Goal: Contribute content: Contribute content

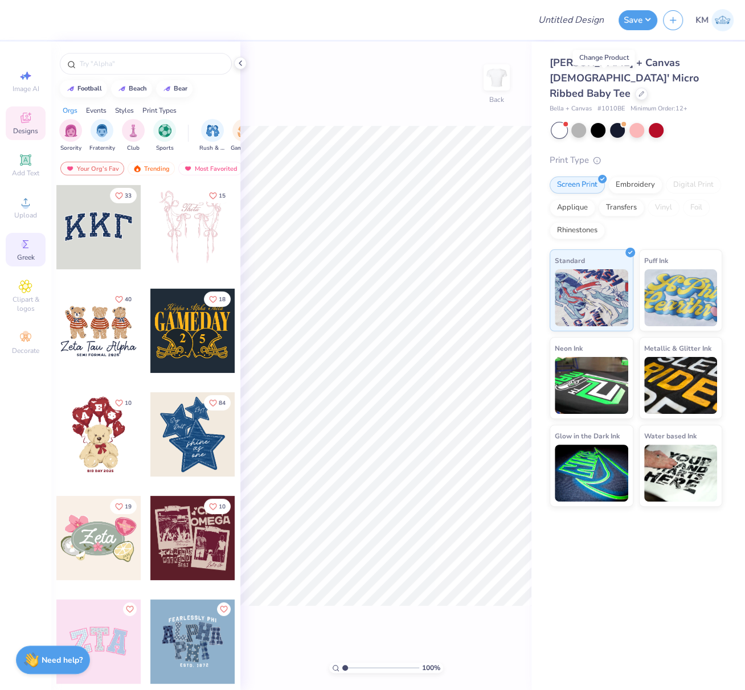
click at [23, 254] on span "Greek" at bounding box center [26, 257] width 18 height 9
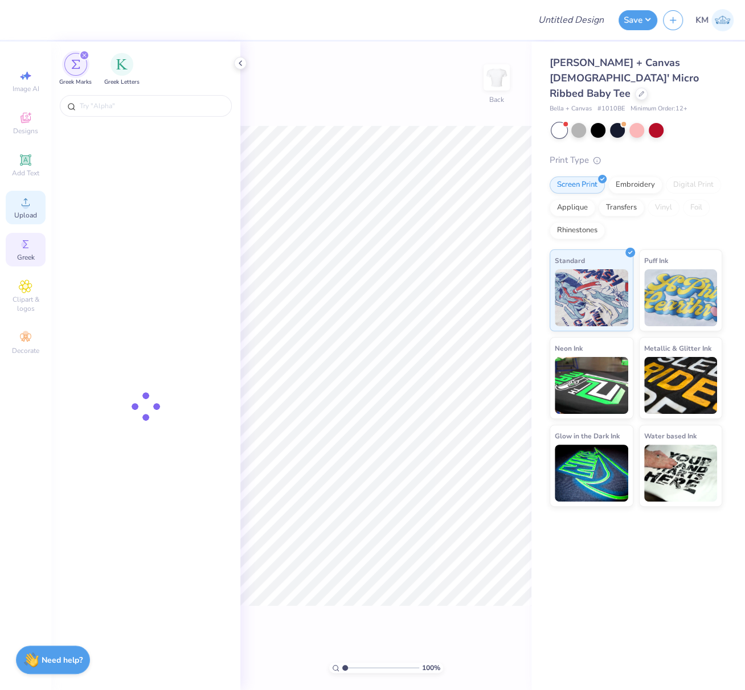
click at [24, 209] on circle at bounding box center [25, 206] width 6 height 6
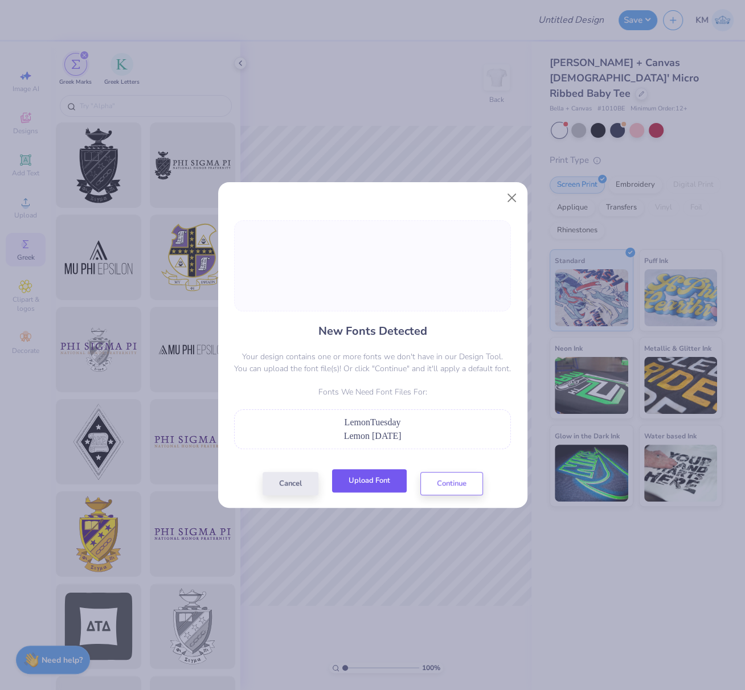
click at [386, 481] on button "Upload Font" at bounding box center [369, 480] width 75 height 23
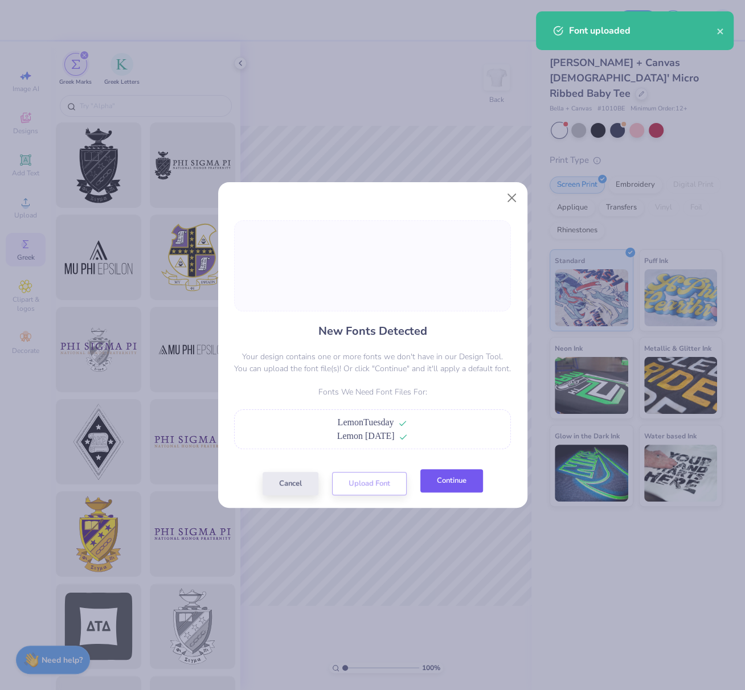
click at [454, 484] on button "Continue" at bounding box center [451, 480] width 63 height 23
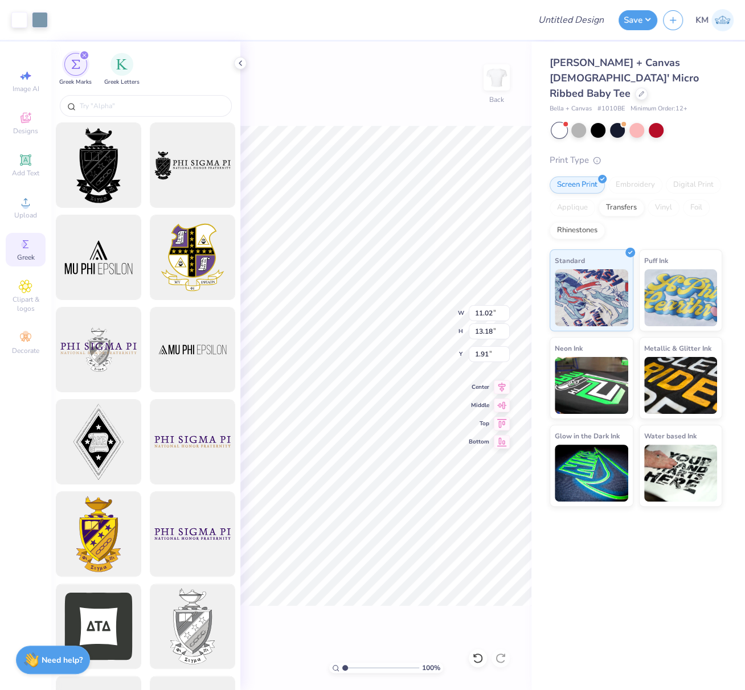
type input "2.89"
type input "1.03"
type input "11.74"
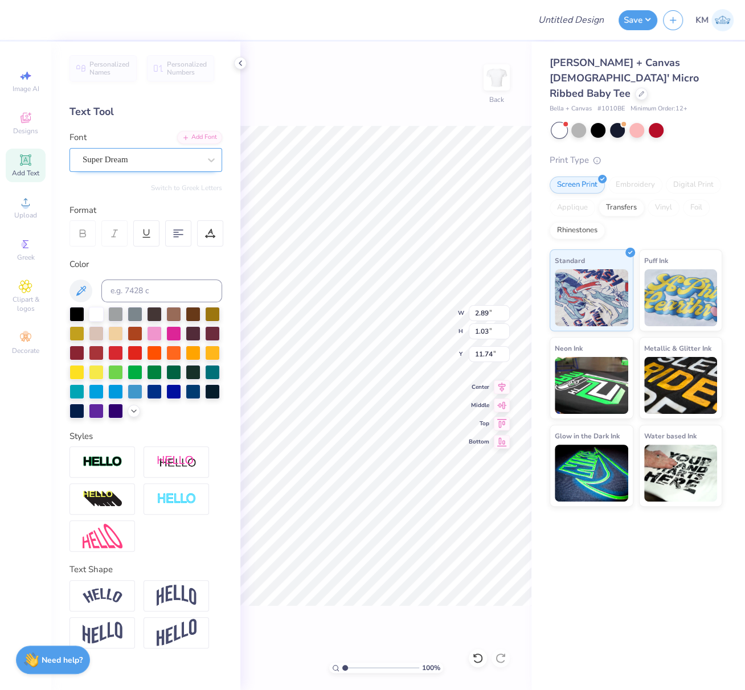
click at [165, 162] on div "Super Dream" at bounding box center [141, 160] width 120 height 18
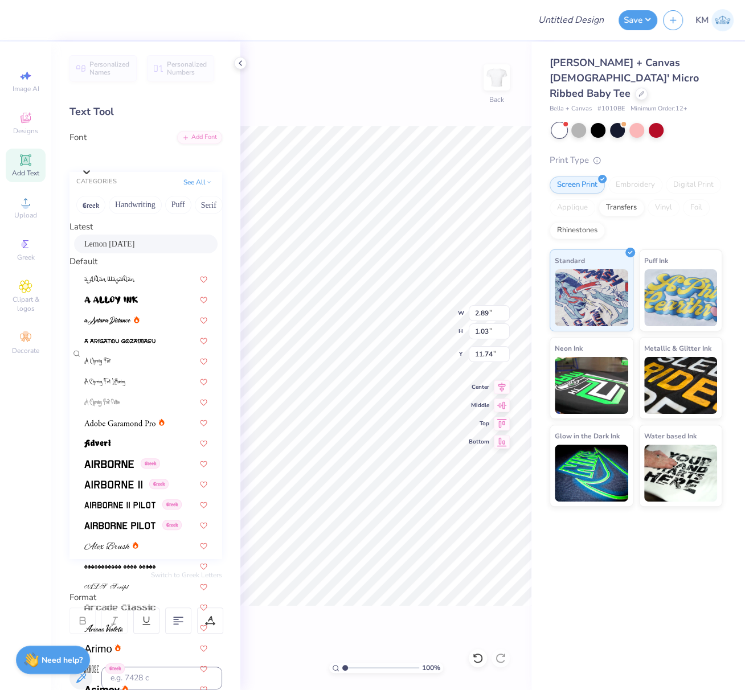
click at [139, 243] on div "Lemon [DATE]" at bounding box center [145, 244] width 143 height 19
type input "2.75"
type input "1.17"
type input "11.63"
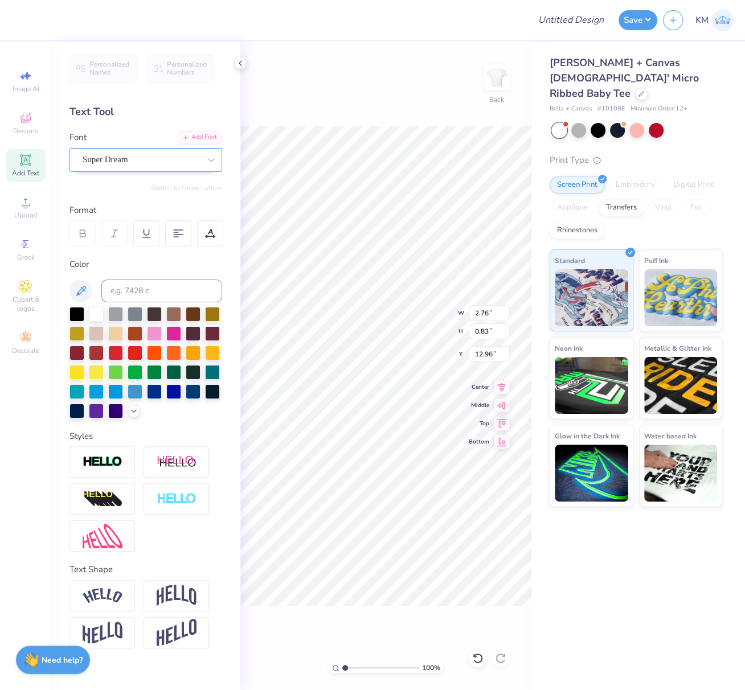
click at [154, 152] on div at bounding box center [141, 159] width 117 height 15
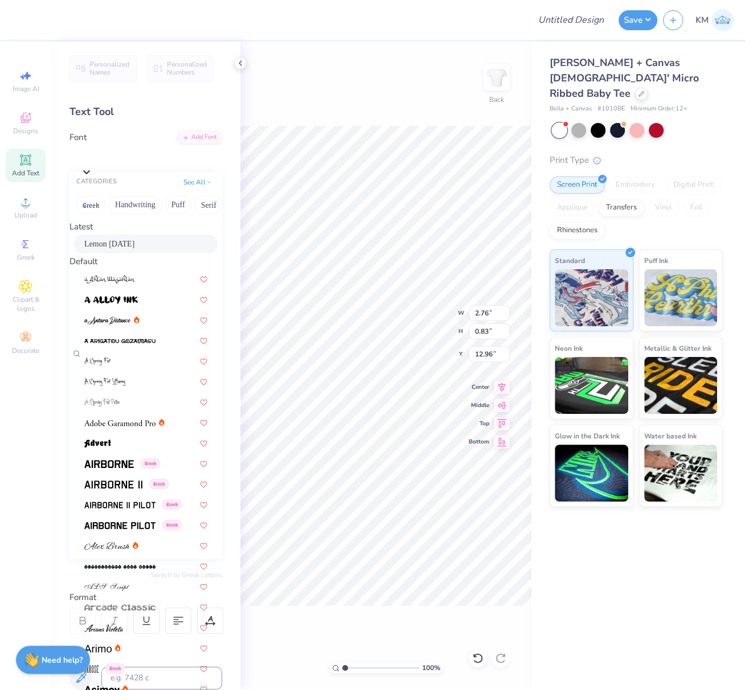
drag, startPoint x: 131, startPoint y: 248, endPoint x: 182, endPoint y: 272, distance: 56.0
click at [131, 248] on span "Lemon [DATE]" at bounding box center [109, 244] width 50 height 12
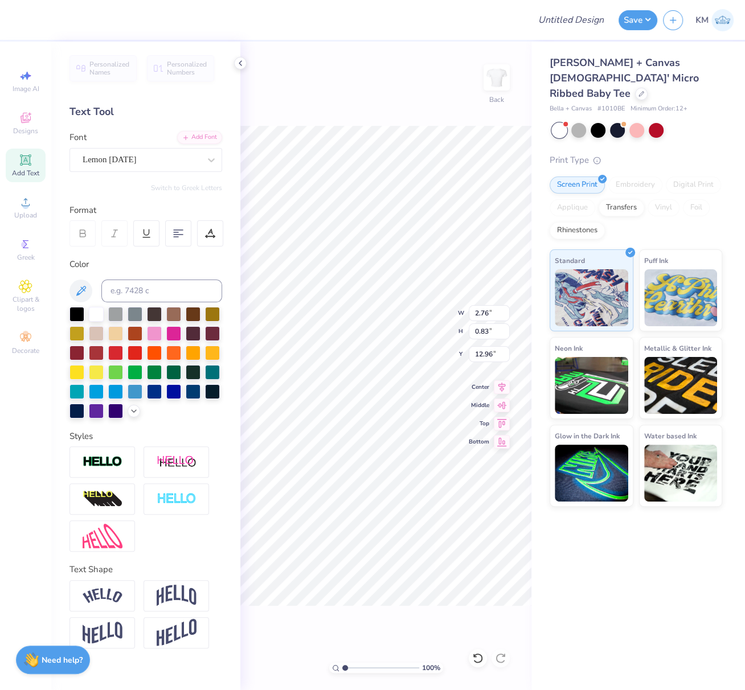
type input "2.72"
type input "1.09"
type input "12.89"
type input "0.94"
type input "0.81"
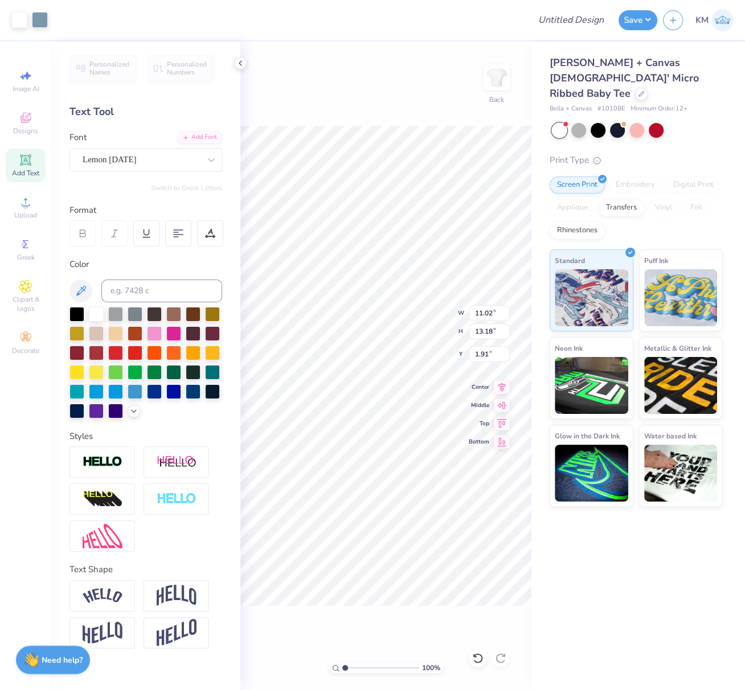
type input "14.15"
click at [119, 157] on div "Super Dream" at bounding box center [141, 160] width 120 height 18
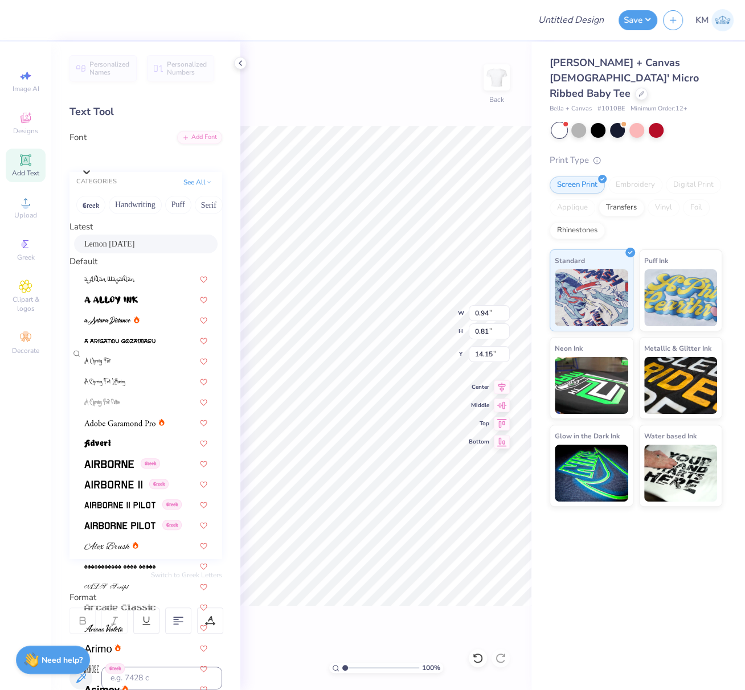
click at [119, 250] on span "Lemon [DATE]" at bounding box center [109, 244] width 50 height 12
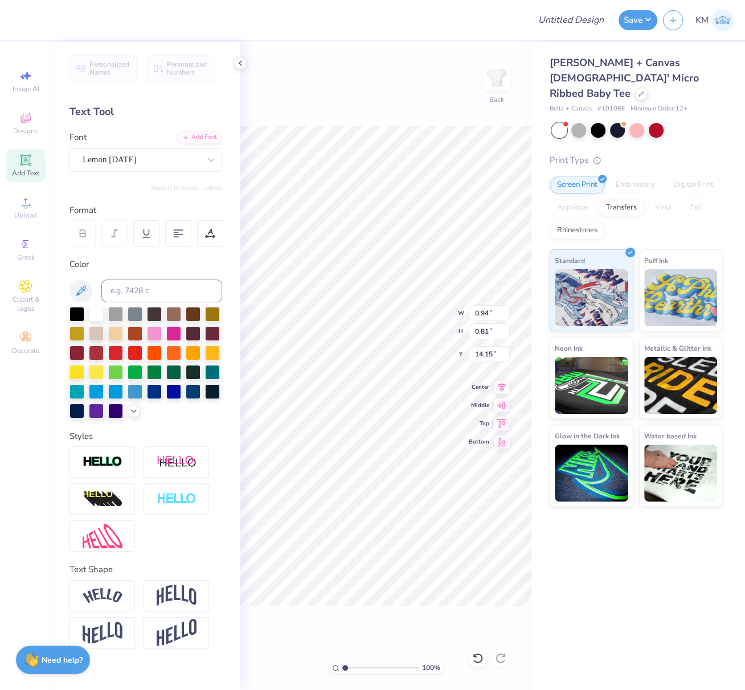
type input "0.98"
type input "0.87"
type input "14.19"
drag, startPoint x: 491, startPoint y: 314, endPoint x: 472, endPoint y: 311, distance: 18.9
click at [472, 311] on input "11.02" at bounding box center [488, 313] width 41 height 16
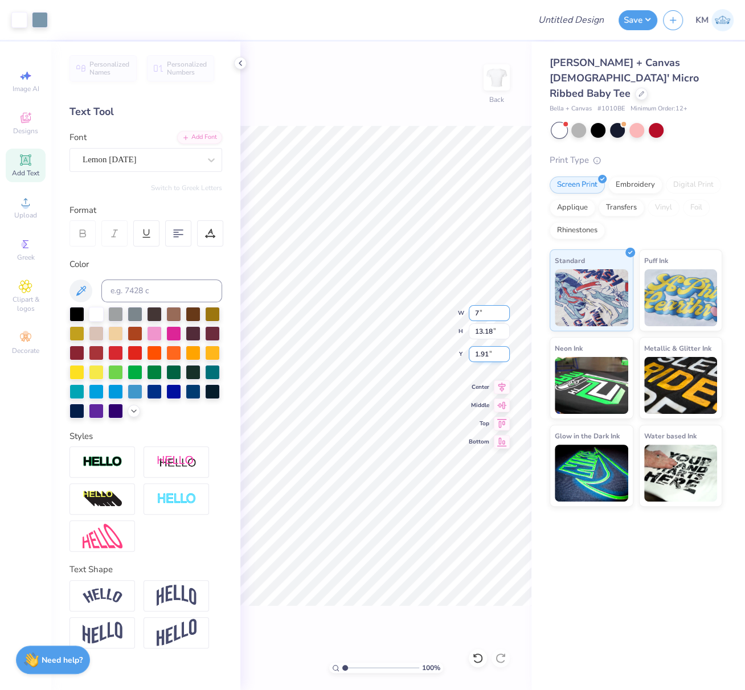
type input "7.00"
type input "8.37"
drag, startPoint x: 488, startPoint y: 353, endPoint x: 474, endPoint y: 354, distance: 14.3
click at [475, 352] on input "4.31" at bounding box center [488, 354] width 41 height 16
type input "3"
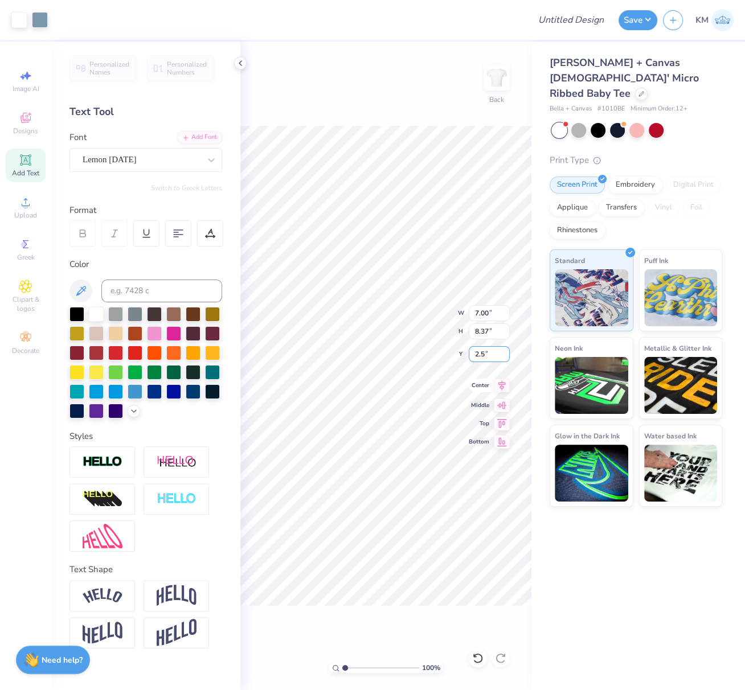
type input "2.50"
click at [503, 384] on icon at bounding box center [501, 386] width 7 height 10
click at [572, 22] on input "Design Title" at bounding box center [585, 20] width 56 height 23
paste input "FPS239877"
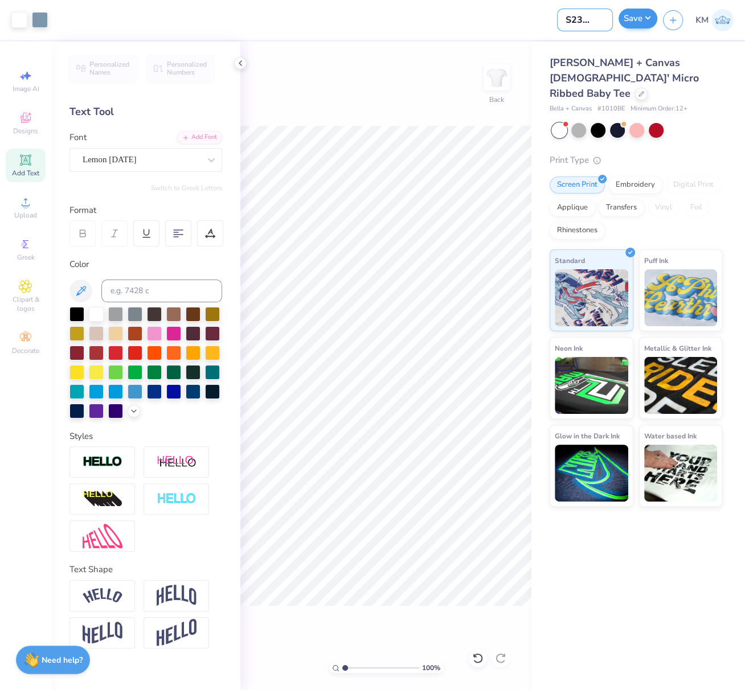
type input "FPS239877"
click at [642, 15] on button "Save" at bounding box center [637, 19] width 39 height 20
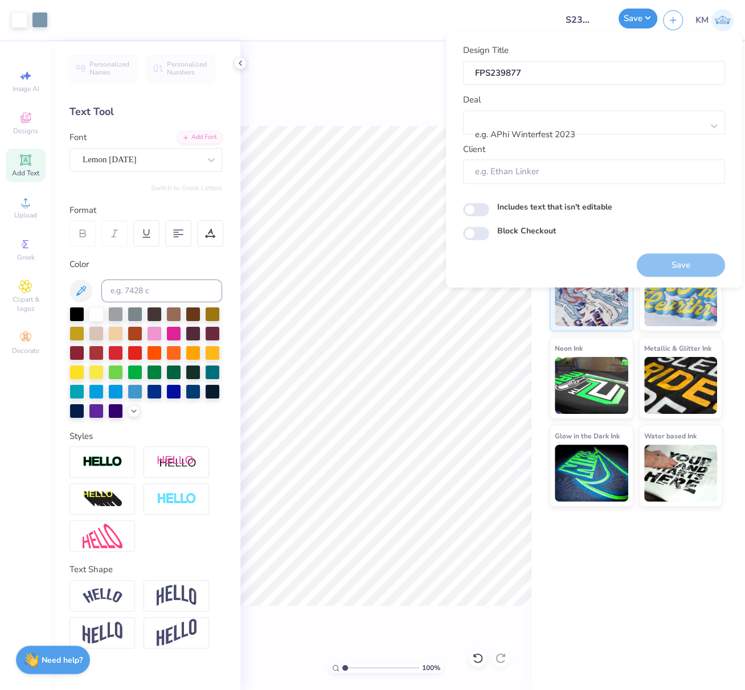
scroll to position [0, 0]
click at [564, 122] on div at bounding box center [589, 119] width 227 height 15
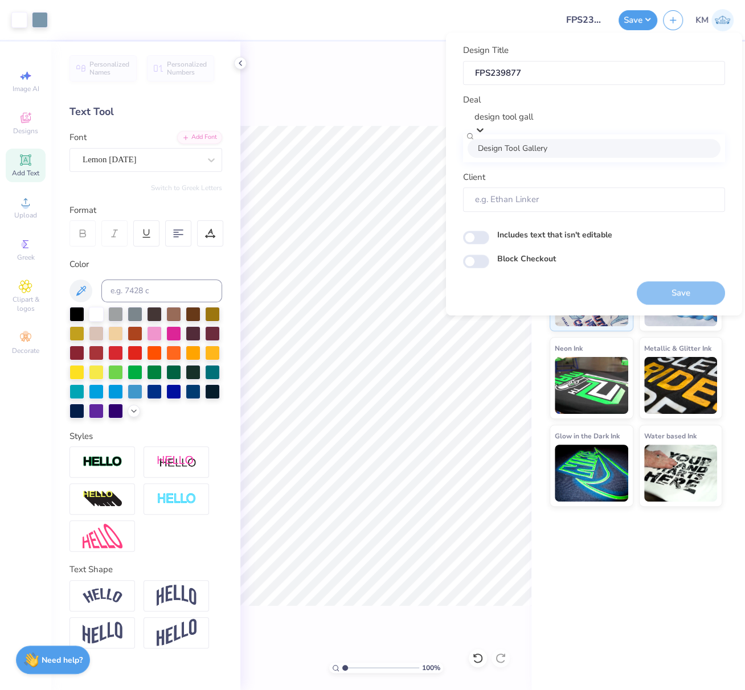
click at [595, 149] on div "Design Tool Gallery" at bounding box center [593, 148] width 253 height 19
type input "design tool gall"
type input "Design Tool Gallery User"
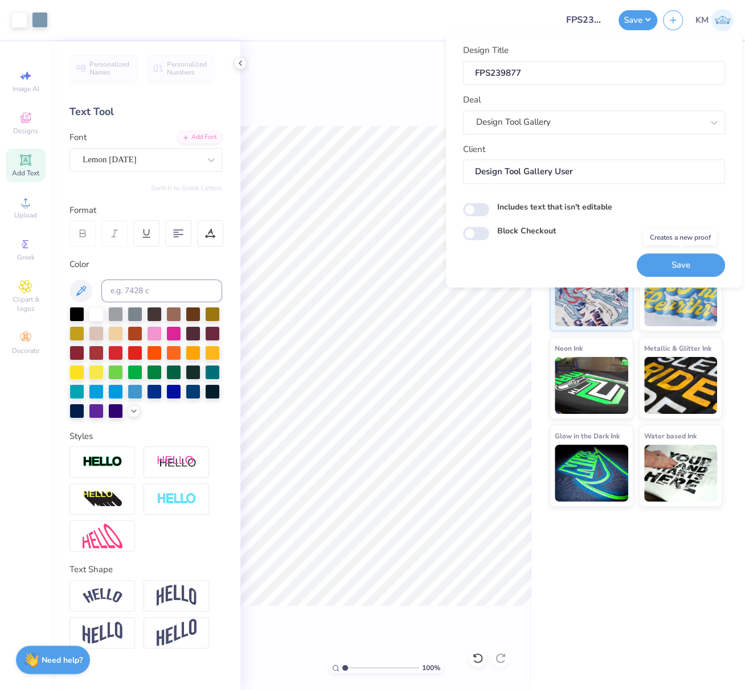
drag, startPoint x: 670, startPoint y: 259, endPoint x: 306, endPoint y: 1, distance: 446.2
click at [669, 259] on button "Save" at bounding box center [680, 264] width 88 height 23
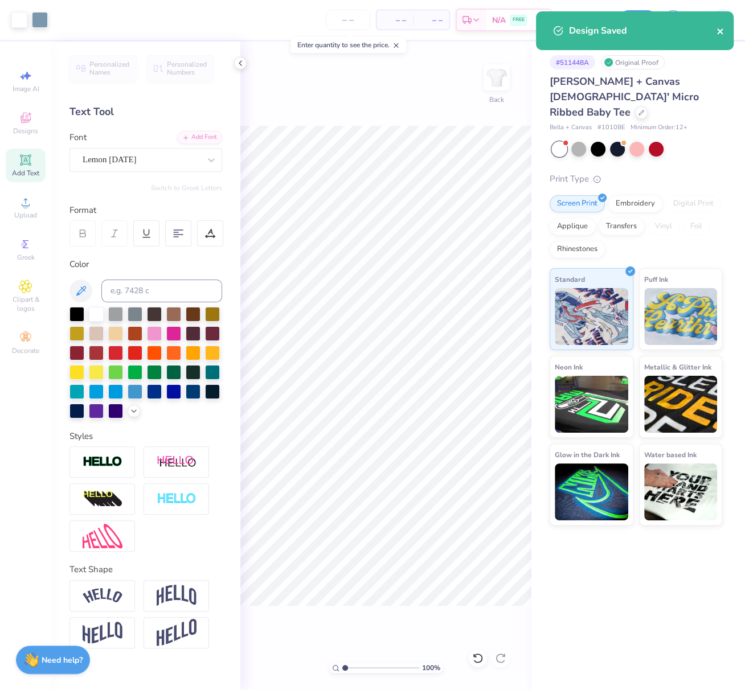
click at [719, 31] on icon "close" at bounding box center [720, 31] width 6 height 6
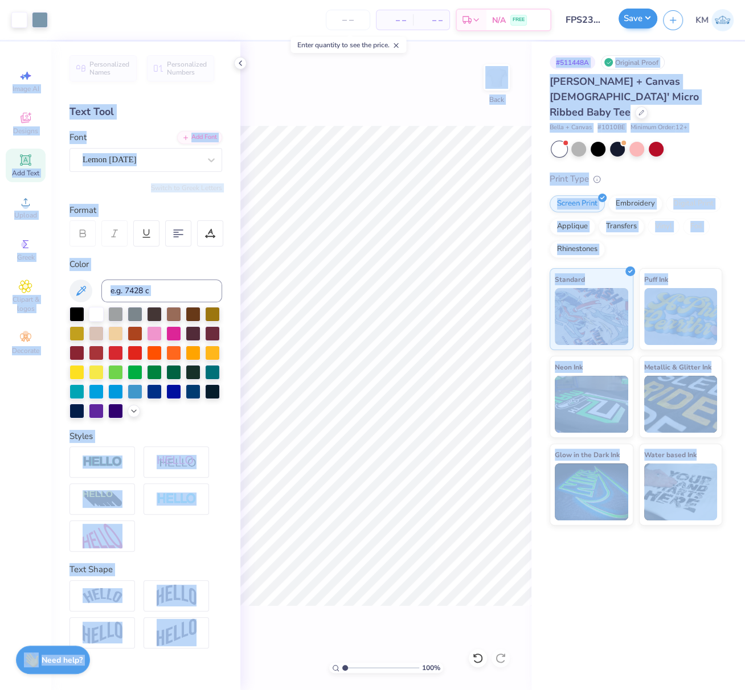
click at [644, 21] on div "Art colors – – Per Item – – Total Est. Delivery N/A FREE Design Title FPS239877…" at bounding box center [372, 345] width 745 height 690
click at [650, 17] on button "Save" at bounding box center [637, 19] width 39 height 20
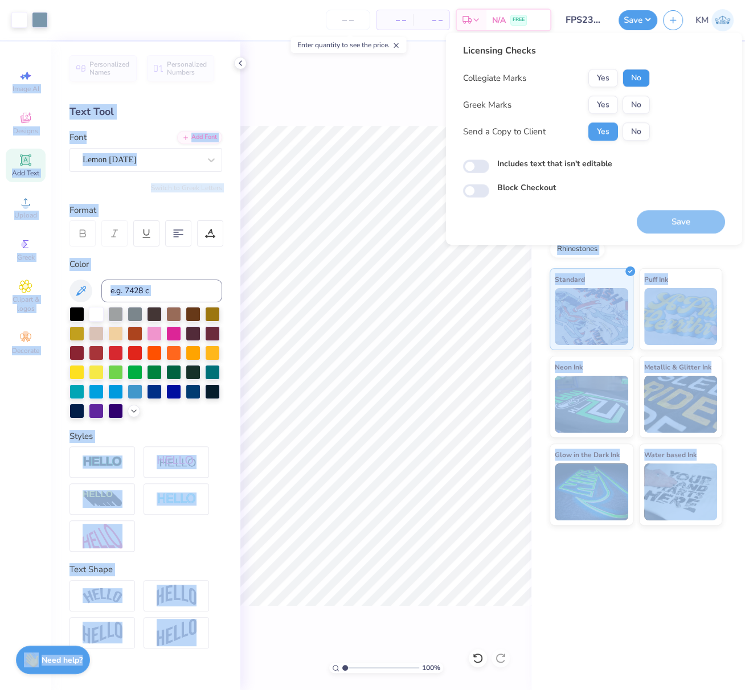
click at [637, 80] on button "No" at bounding box center [635, 78] width 27 height 18
click at [607, 102] on button "Yes" at bounding box center [603, 105] width 30 height 18
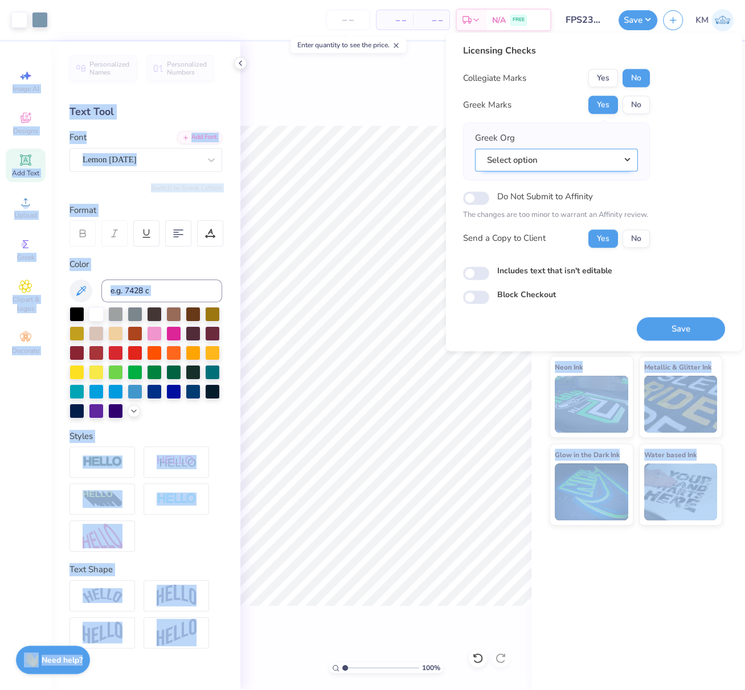
click at [630, 155] on button "Select option" at bounding box center [556, 160] width 163 height 23
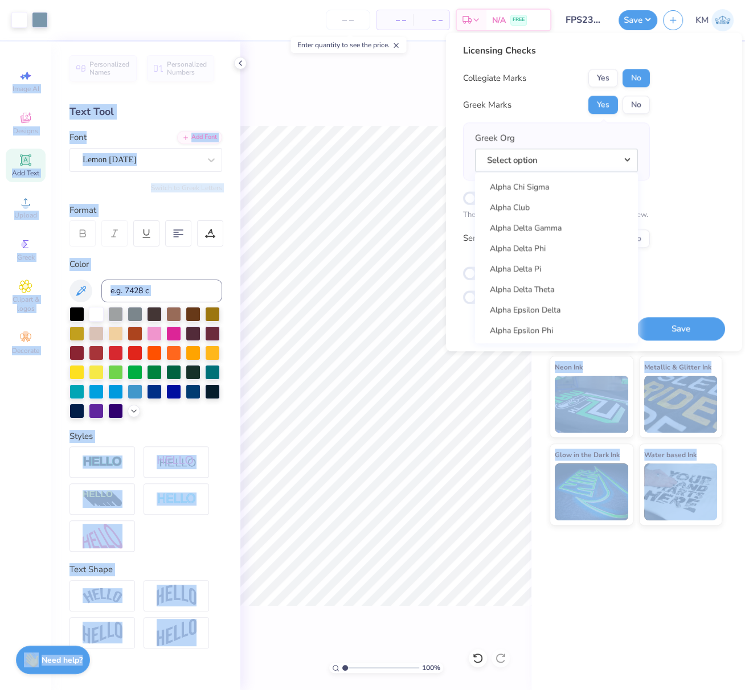
scroll to position [222, 0]
click at [532, 251] on link "Alpha Delta Pi" at bounding box center [556, 250] width 154 height 19
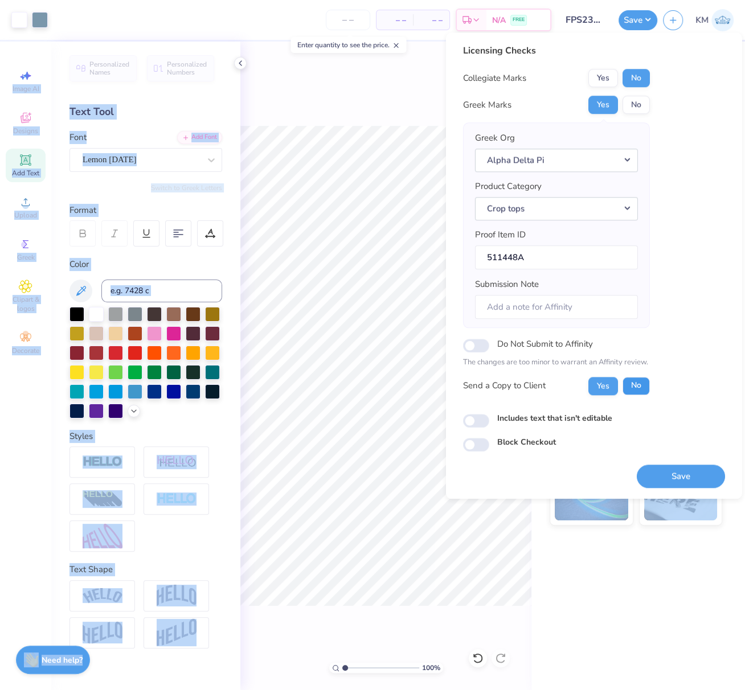
click at [636, 383] on button "No" at bounding box center [635, 386] width 27 height 18
click at [571, 309] on input "Submission Note" at bounding box center [556, 307] width 163 height 24
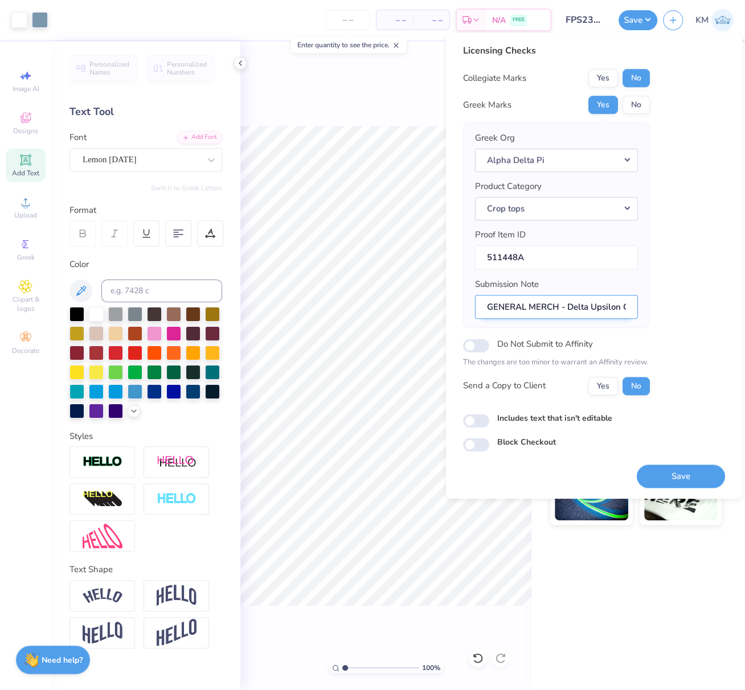
drag, startPoint x: 569, startPoint y: 302, endPoint x: 617, endPoint y: 312, distance: 48.8
click at [618, 305] on input "GENERAL MERCH - Delta Upsilon Chapter" at bounding box center [556, 307] width 163 height 24
paste input "Eta Chapter"
drag, startPoint x: 616, startPoint y: 303, endPoint x: 657, endPoint y: 306, distance: 41.0
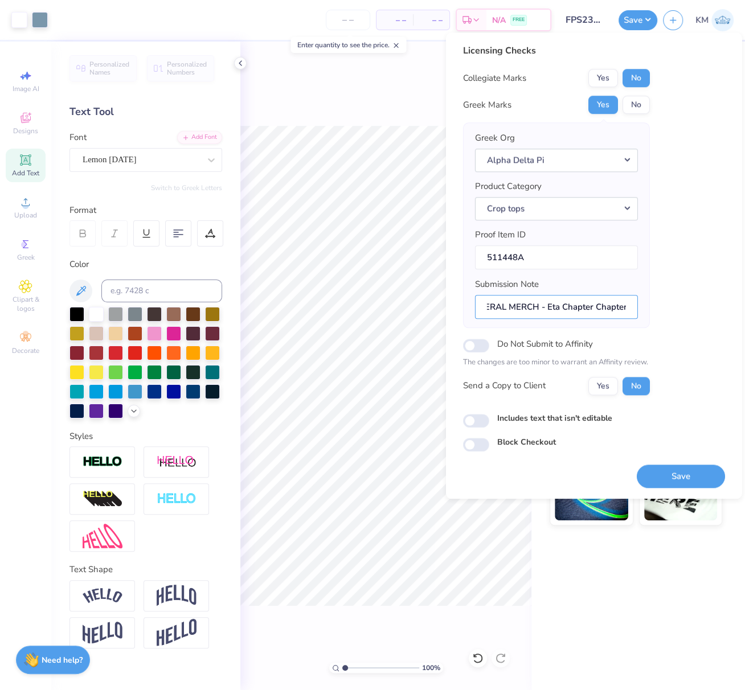
click at [657, 306] on div "Licensing Checks Collegiate Marks Yes No Greek Marks Yes No Greek Org Alpha Del…" at bounding box center [594, 248] width 262 height 408
type input "GENERAL MERCH - Eta Chapter"
click at [676, 468] on button "Save" at bounding box center [680, 476] width 88 height 23
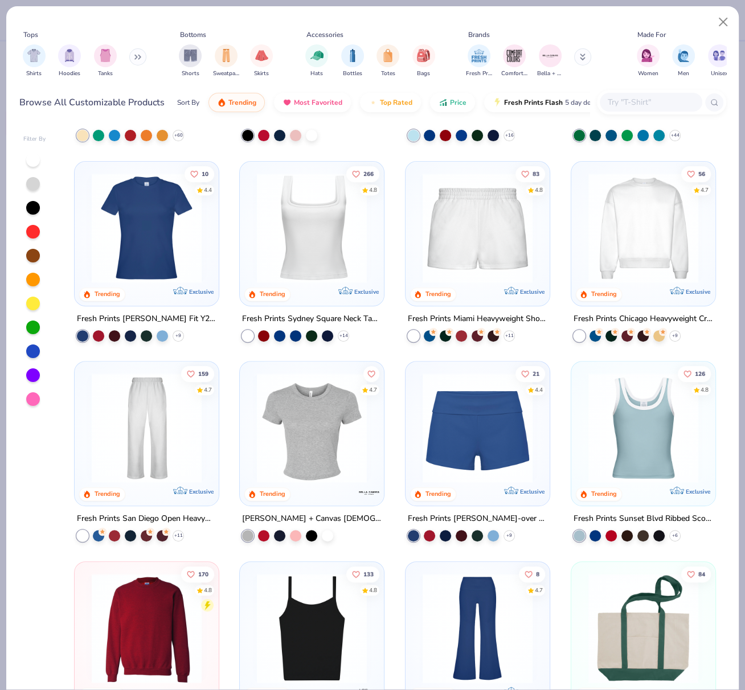
scroll to position [369, 0]
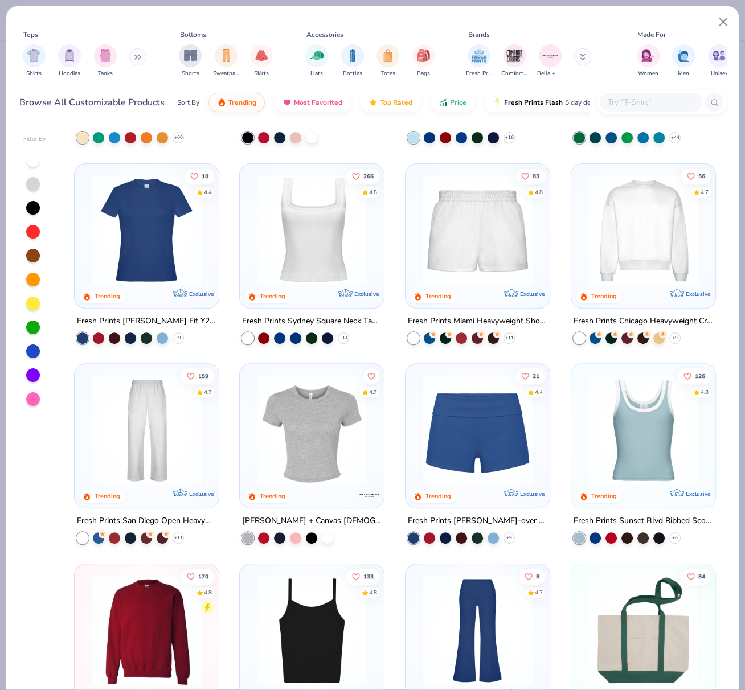
click at [306, 515] on div "[PERSON_NAME] + Canvas [DEMOGRAPHIC_DATA]' Micro Ribbed Baby Tee" at bounding box center [311, 521] width 139 height 14
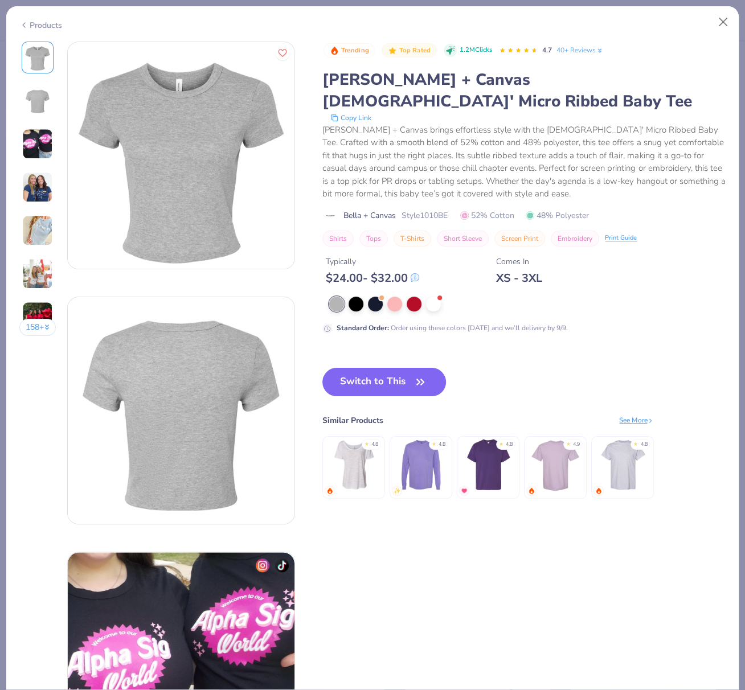
drag, startPoint x: 393, startPoint y: 282, endPoint x: 391, endPoint y: 292, distance: 9.8
click at [393, 297] on div at bounding box center [394, 304] width 15 height 15
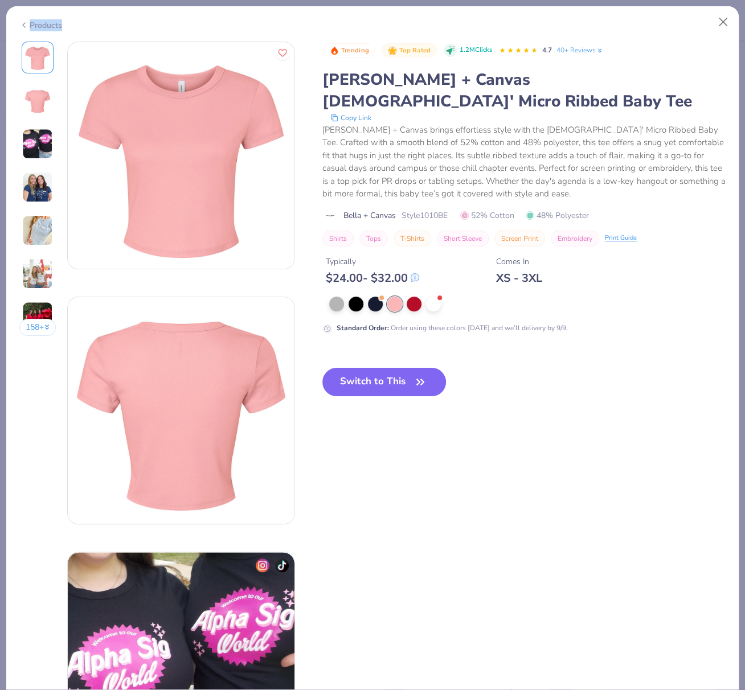
click at [24, 24] on icon at bounding box center [23, 25] width 9 height 14
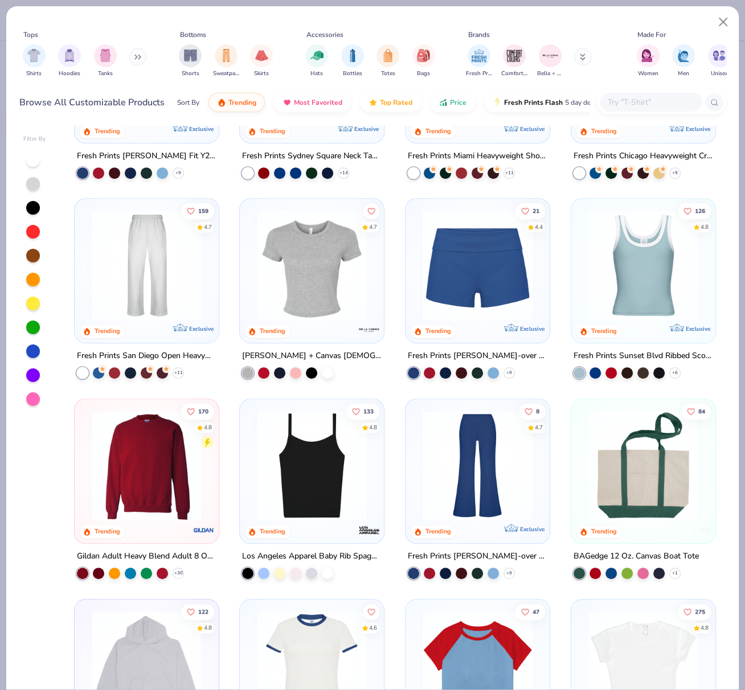
scroll to position [1004, 0]
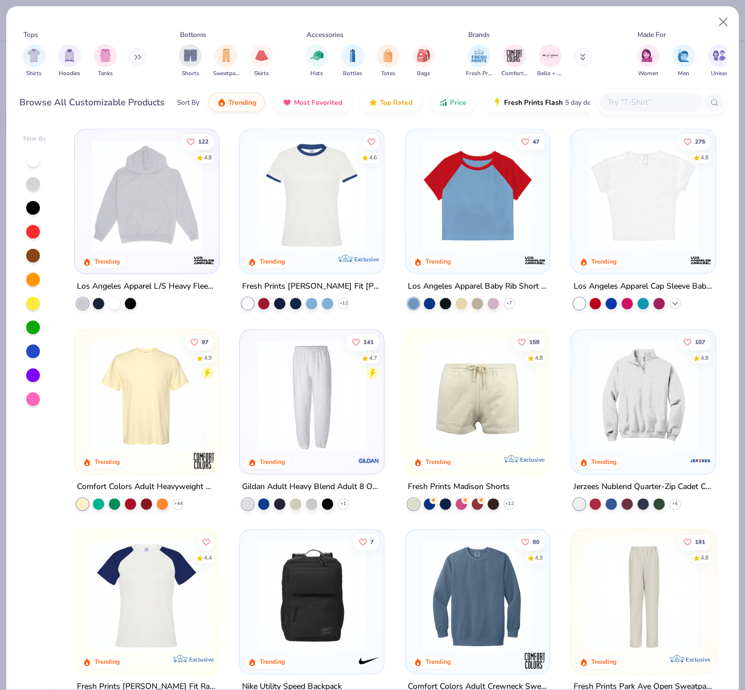
click at [671, 298] on icon at bounding box center [674, 302] width 9 height 9
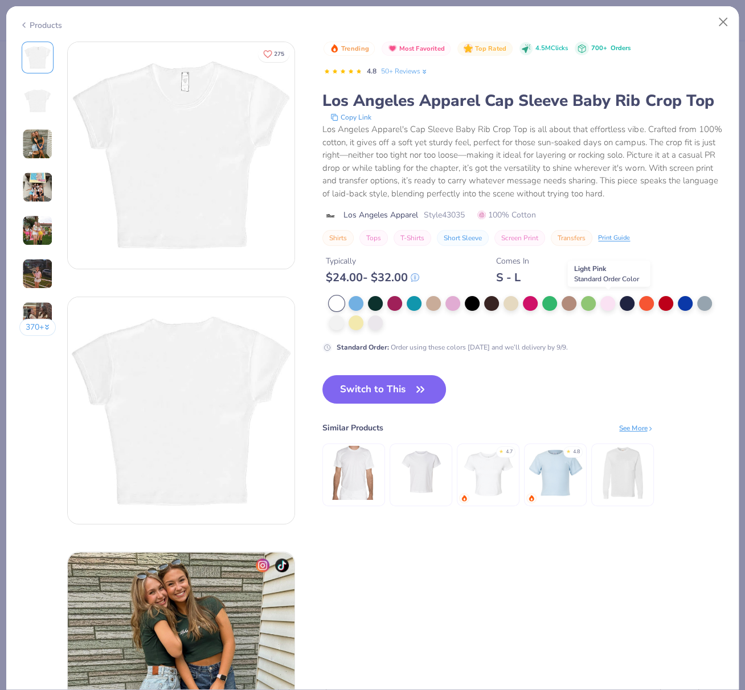
drag, startPoint x: 605, startPoint y: 303, endPoint x: 606, endPoint y: 313, distance: 10.3
click at [605, 303] on div at bounding box center [607, 303] width 15 height 15
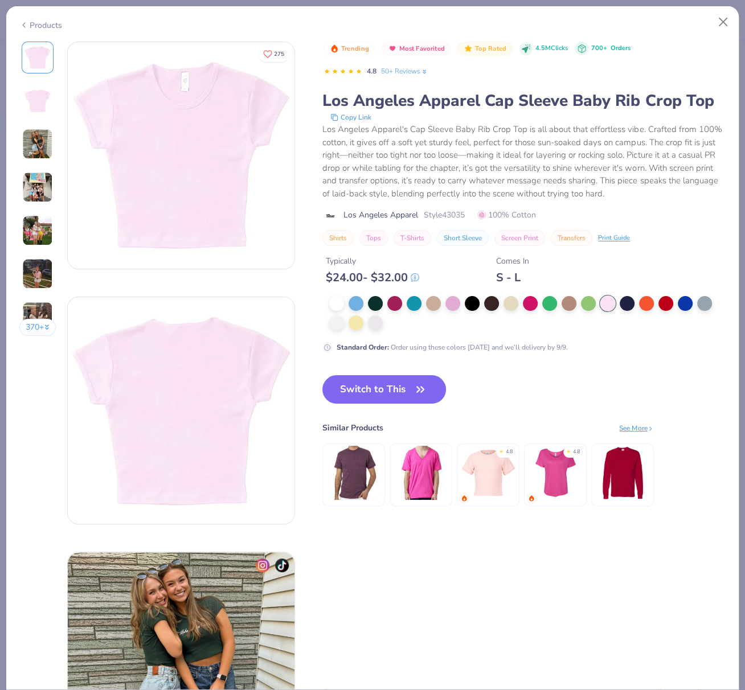
drag, startPoint x: 380, startPoint y: 393, endPoint x: 423, endPoint y: 130, distance: 265.9
click at [380, 393] on button "Switch to This" at bounding box center [384, 389] width 124 height 28
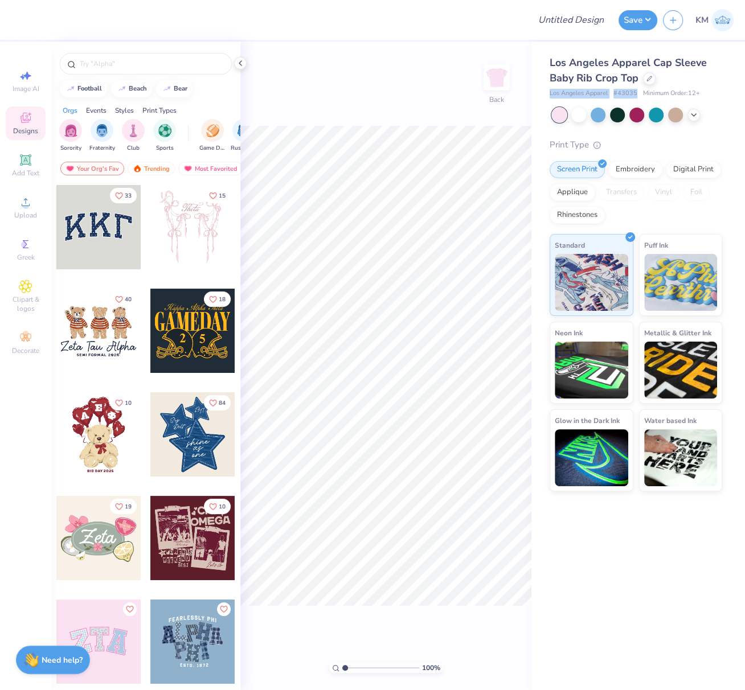
drag, startPoint x: 546, startPoint y: 93, endPoint x: 638, endPoint y: 94, distance: 91.1
click at [638, 94] on div "Los Angeles Apparel Cap Sleeve Baby Rib Crop Top Los Angeles Apparel # 43035 Mi…" at bounding box center [637, 267] width 213 height 450
copy div "Los Angeles Apparel # 43035"
drag, startPoint x: 647, startPoint y: 16, endPoint x: 642, endPoint y: 26, distance: 10.9
click at [647, 15] on button "Save" at bounding box center [637, 19] width 39 height 20
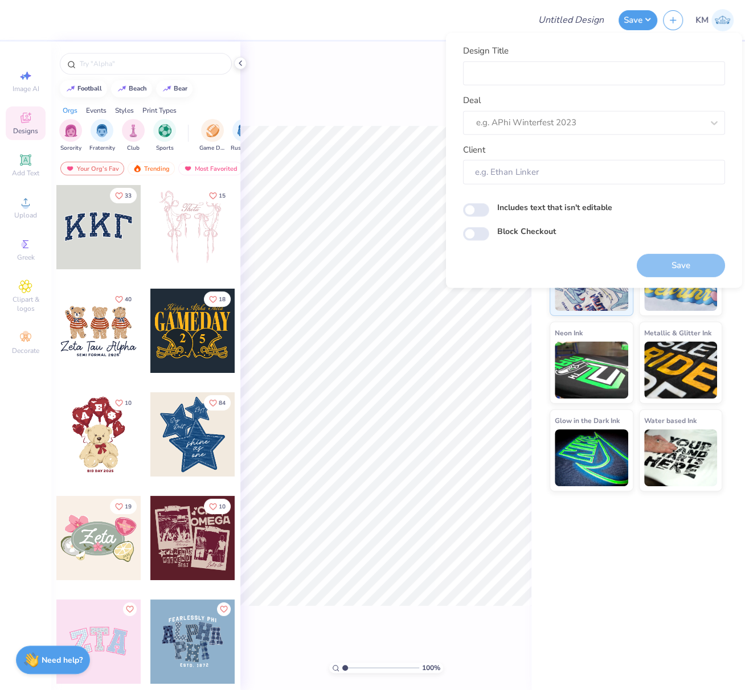
click at [380, 105] on div "100 % Back" at bounding box center [385, 366] width 291 height 648
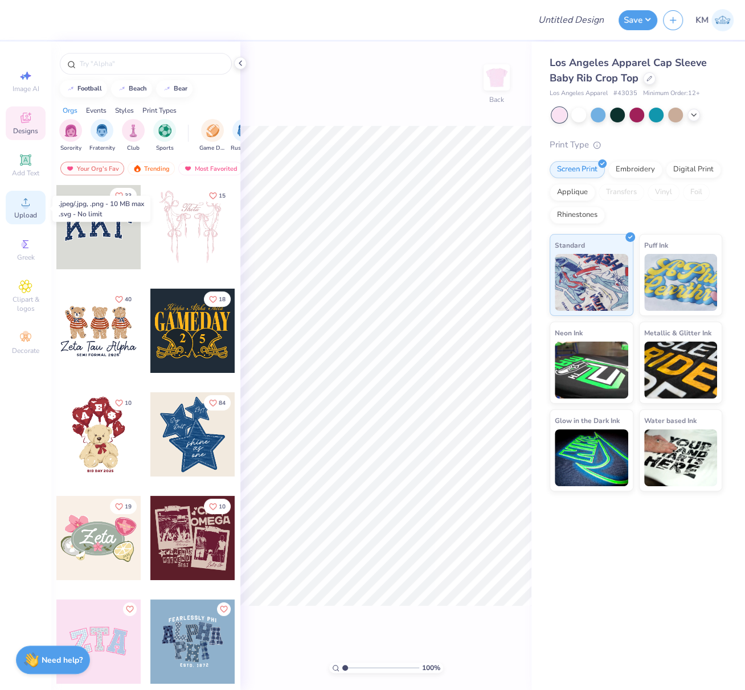
click at [27, 214] on span "Upload" at bounding box center [25, 215] width 23 height 9
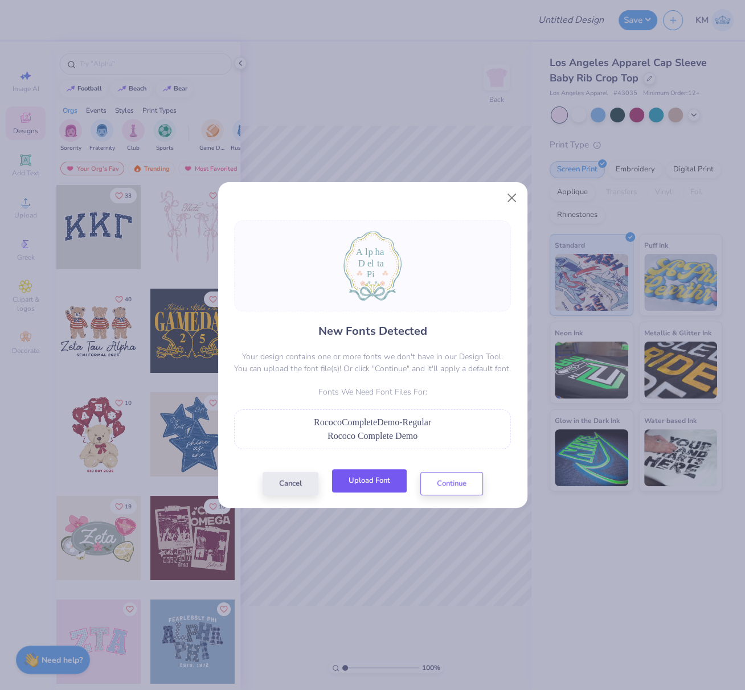
click at [378, 480] on button "Upload Font" at bounding box center [369, 480] width 75 height 23
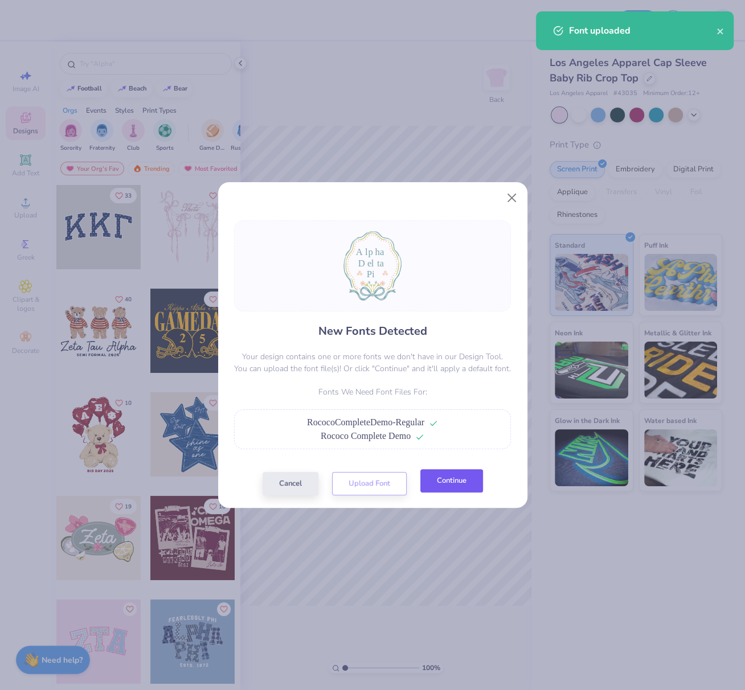
click at [438, 483] on button "Continue" at bounding box center [451, 480] width 63 height 23
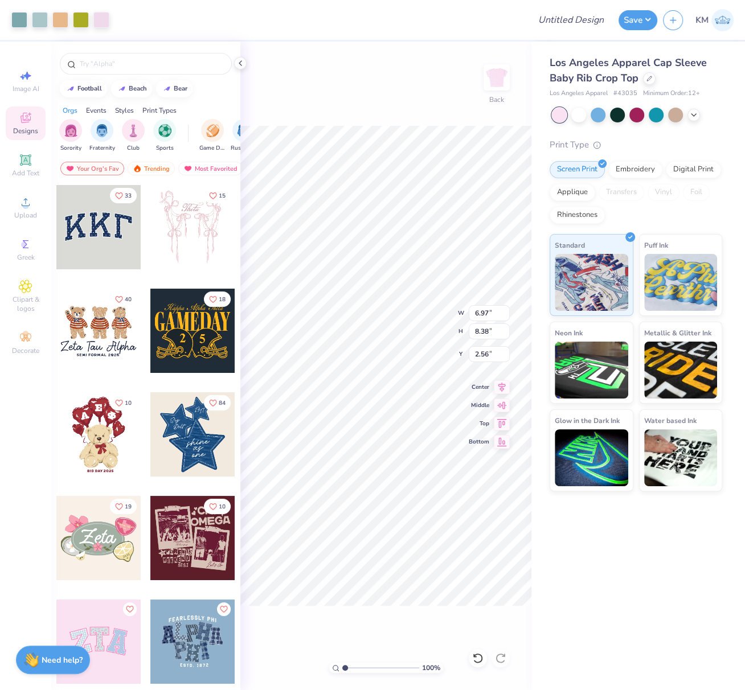
type input "2.94"
type input "1.07"
type input "4.62"
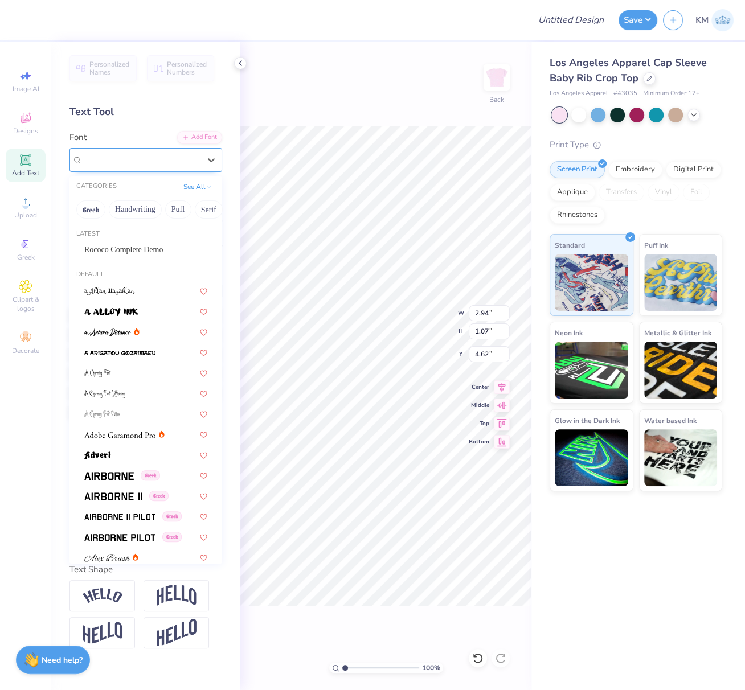
click at [157, 165] on div "Super Dream" at bounding box center [141, 160] width 120 height 18
drag, startPoint x: 151, startPoint y: 251, endPoint x: 161, endPoint y: 252, distance: 9.7
click at [152, 252] on span "Rococo Complete Demo" at bounding box center [123, 250] width 79 height 12
type input "4.05"
type input "1.59"
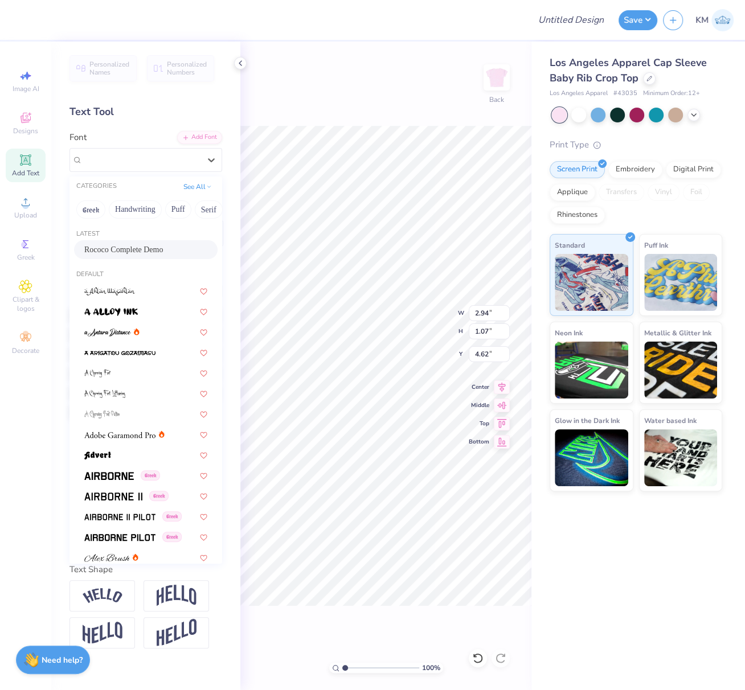
type input "4.32"
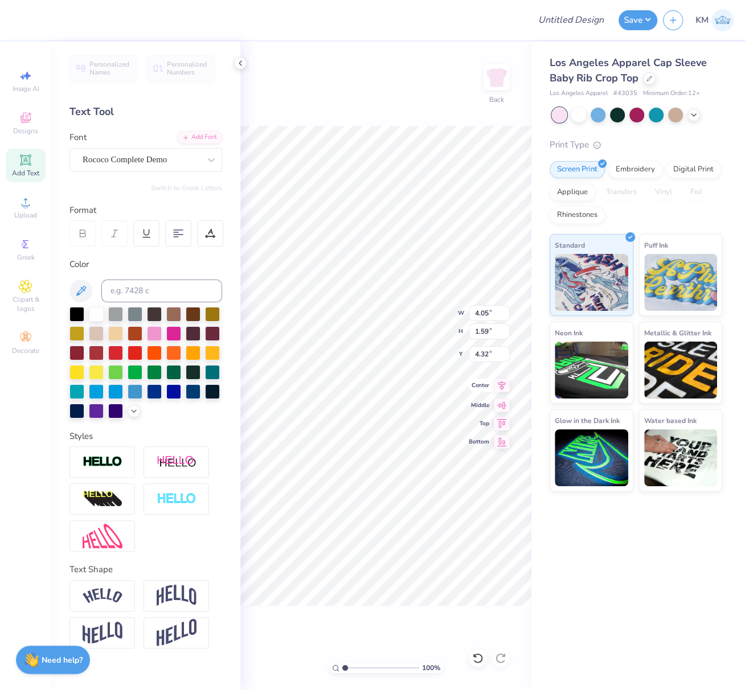
drag, startPoint x: 503, startPoint y: 385, endPoint x: 495, endPoint y: 391, distance: 9.5
click at [503, 387] on icon at bounding box center [502, 386] width 16 height 14
type input "2.79"
type input "0.82"
type input "5.98"
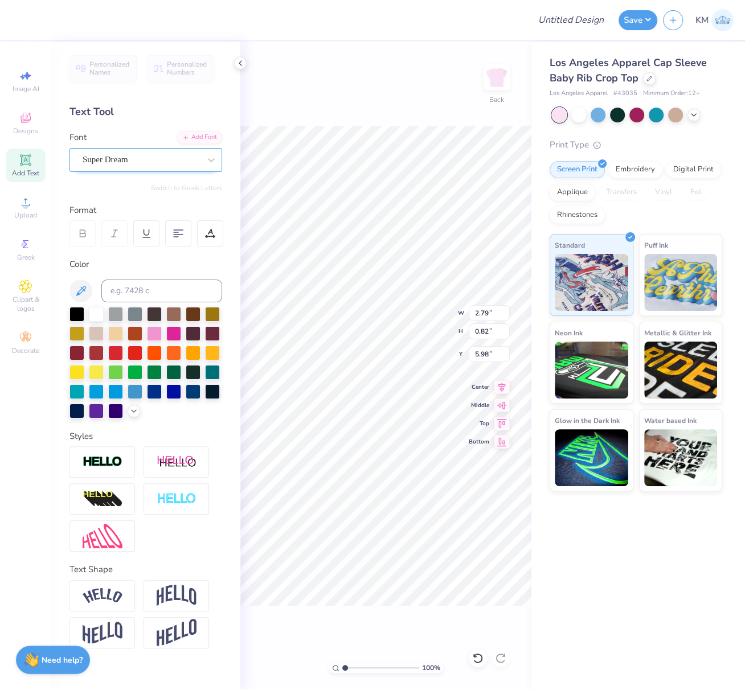
click at [159, 159] on div "Super Dream" at bounding box center [141, 160] width 120 height 18
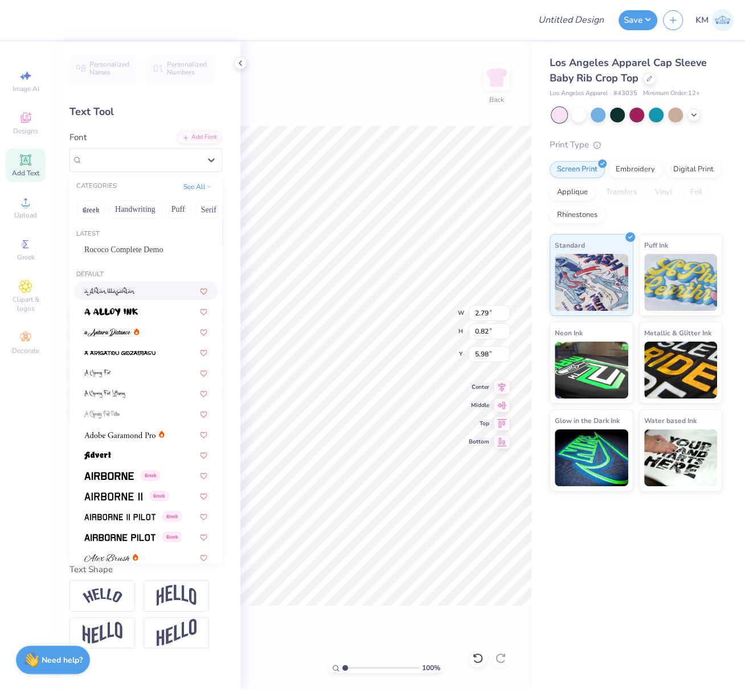
drag, startPoint x: 136, startPoint y: 252, endPoint x: 145, endPoint y: 252, distance: 9.1
click at [137, 252] on span "Rococo Complete Demo" at bounding box center [123, 250] width 79 height 12
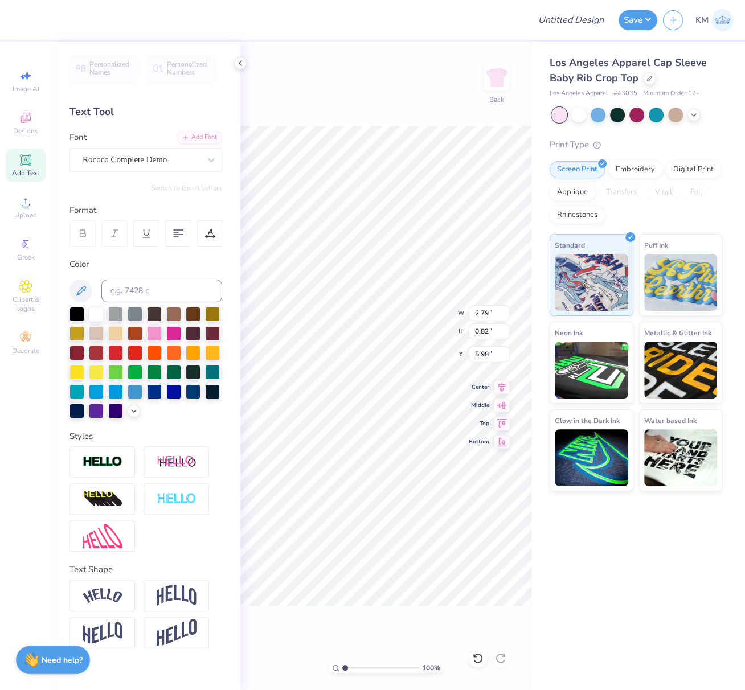
type input "3.63"
type input "1.16"
type input "5.89"
click at [502, 381] on icon at bounding box center [502, 386] width 16 height 14
type input "0.97"
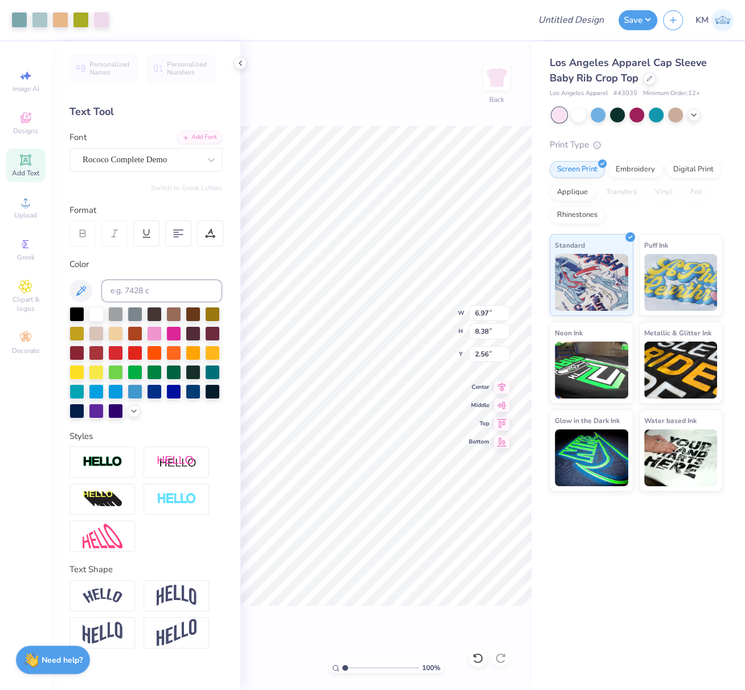
type input "0.81"
type input "7.30"
click at [106, 159] on div "Super Dream" at bounding box center [141, 160] width 120 height 18
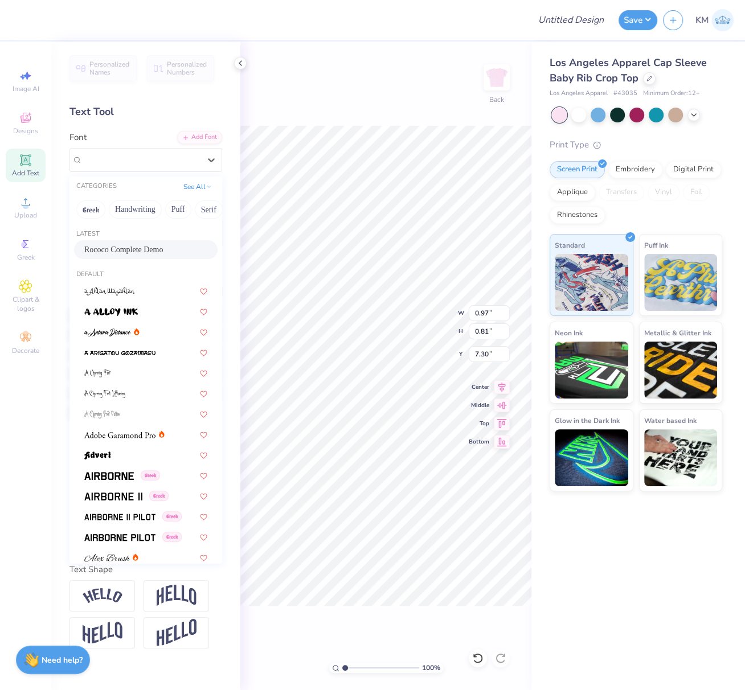
click at [121, 252] on span "Rococo Complete Demo" at bounding box center [123, 250] width 79 height 12
type input "1.29"
type input "1.14"
type input "7.23"
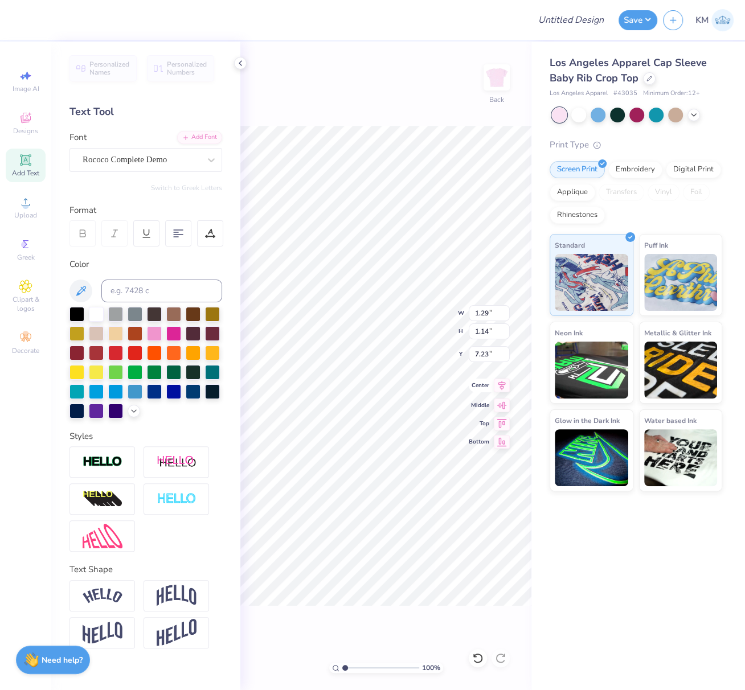
drag, startPoint x: 500, startPoint y: 382, endPoint x: 499, endPoint y: 388, distance: 5.8
click at [500, 383] on icon at bounding box center [501, 386] width 7 height 10
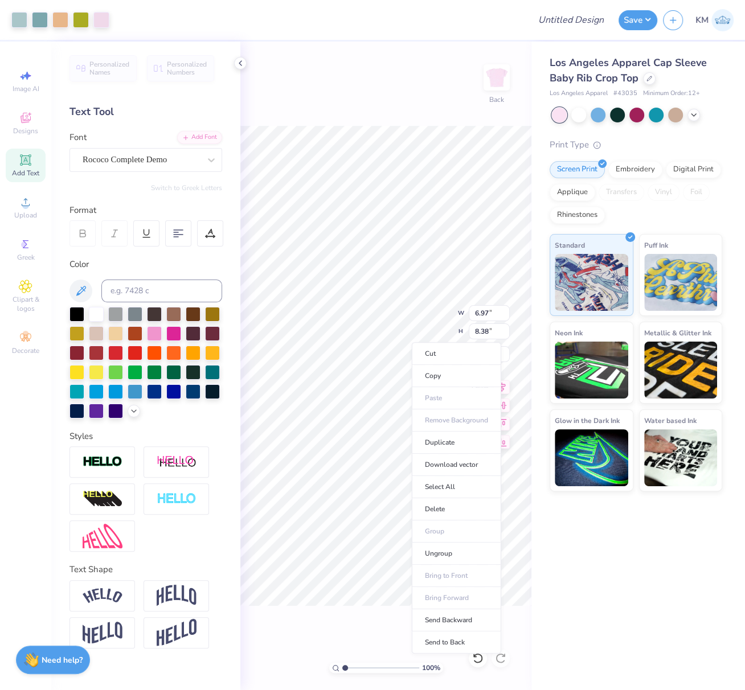
click at [468, 634] on li "Send to Back" at bounding box center [456, 642] width 89 height 22
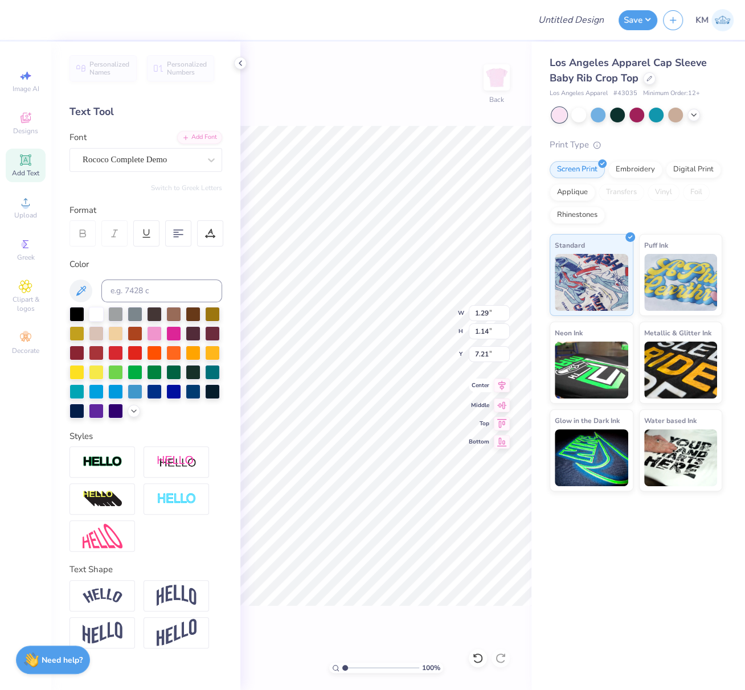
click at [504, 385] on icon at bounding box center [502, 386] width 16 height 14
click at [504, 383] on icon at bounding box center [501, 386] width 7 height 10
drag, startPoint x: 483, startPoint y: 314, endPoint x: 473, endPoint y: 315, distance: 9.7
click at [475, 313] on input "6.97" at bounding box center [488, 313] width 41 height 16
drag, startPoint x: 484, startPoint y: 334, endPoint x: 475, endPoint y: 335, distance: 9.2
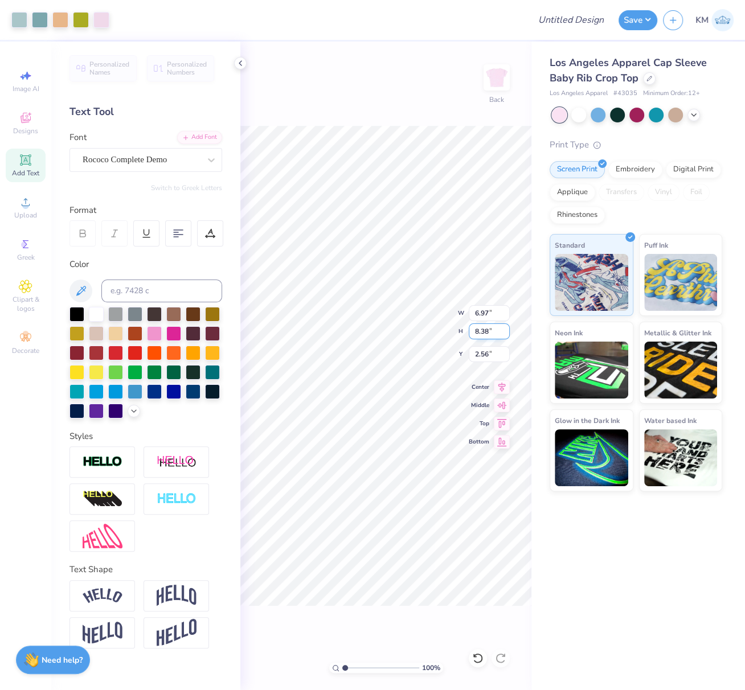
click at [476, 334] on input "8.38" at bounding box center [488, 331] width 41 height 16
type input "7"
type input "5.82"
type input "7.00"
drag, startPoint x: 488, startPoint y: 354, endPoint x: 470, endPoint y: 355, distance: 18.8
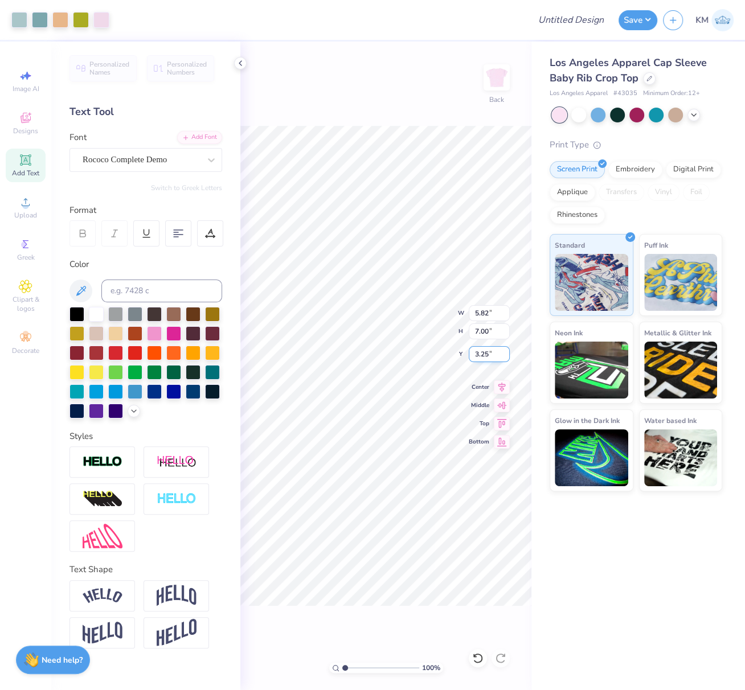
click at [472, 353] on input "3.25" at bounding box center [488, 354] width 41 height 16
type input "3"
type input "2.50"
drag, startPoint x: 502, startPoint y: 386, endPoint x: 488, endPoint y: 398, distance: 19.0
click at [502, 386] on icon at bounding box center [501, 388] width 7 height 10
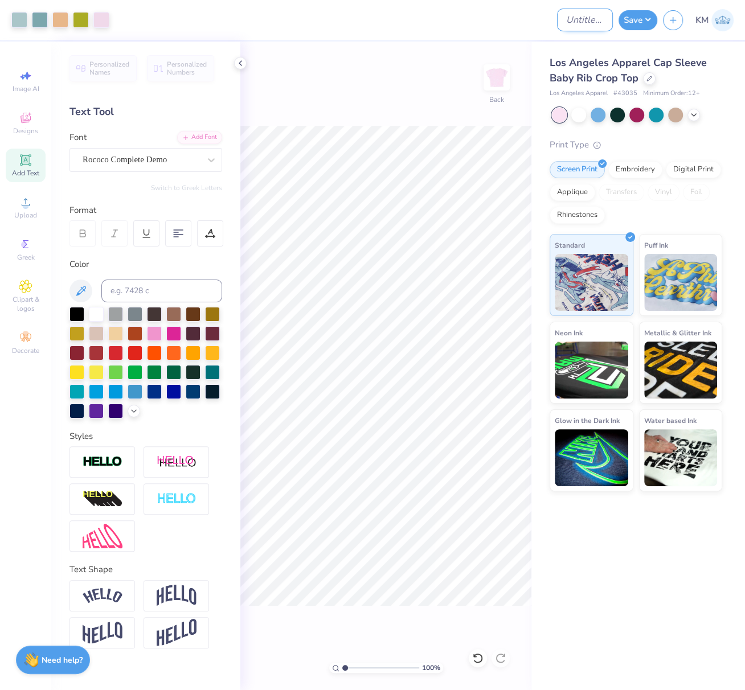
click at [560, 22] on input "Design Title" at bounding box center [585, 20] width 56 height 23
paste input "FPS239838"
type input "FPS239838"
click at [651, 20] on button "Save" at bounding box center [637, 19] width 39 height 20
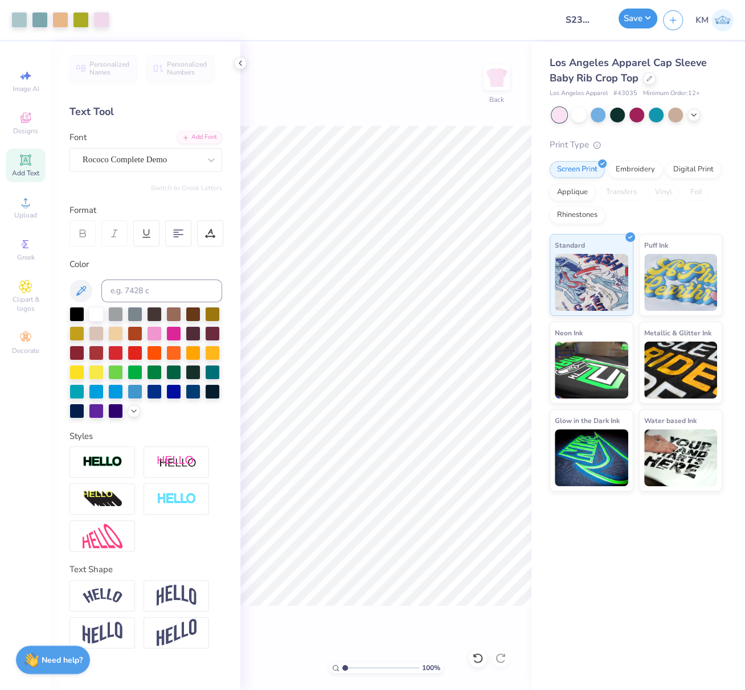
scroll to position [0, 0]
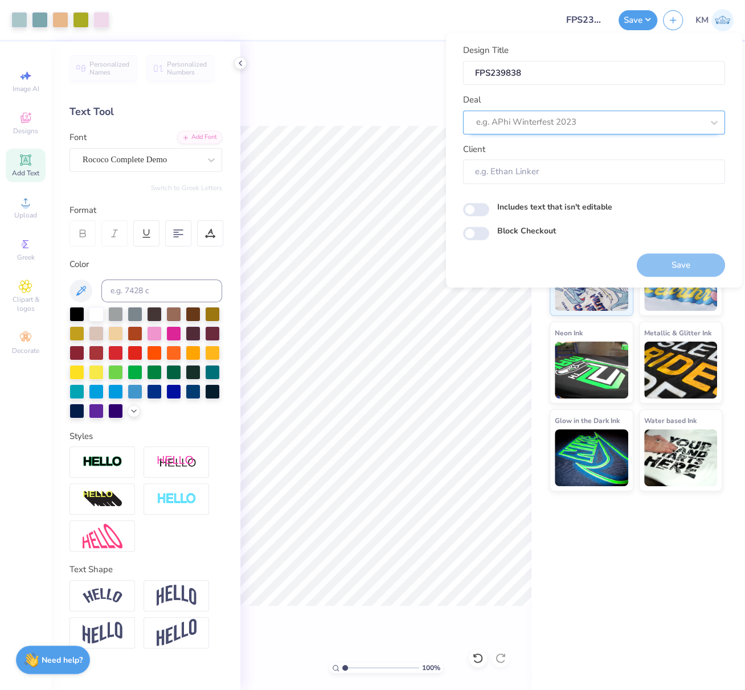
click at [600, 121] on div at bounding box center [589, 121] width 227 height 15
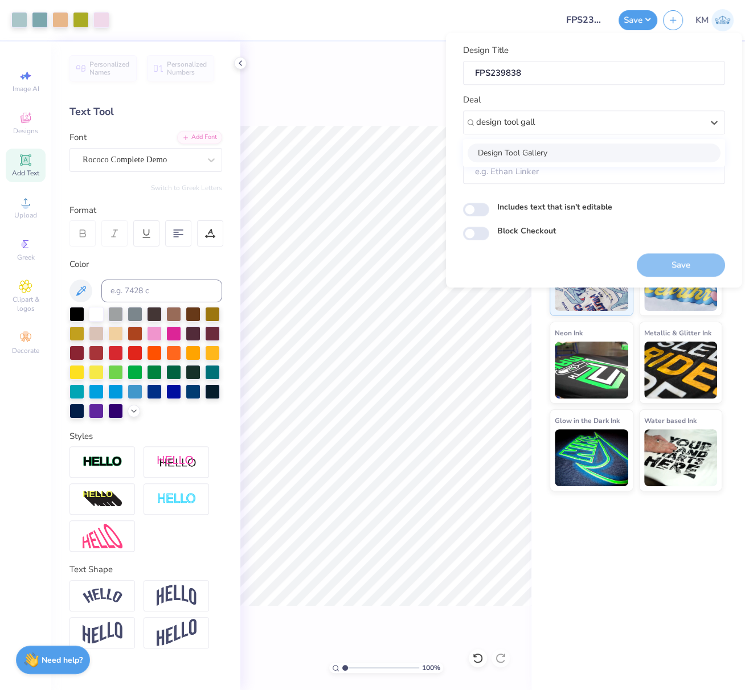
click at [573, 150] on div "Design Tool Gallery" at bounding box center [593, 152] width 253 height 19
type input "design tool gall"
type input "Design Tool Gallery User"
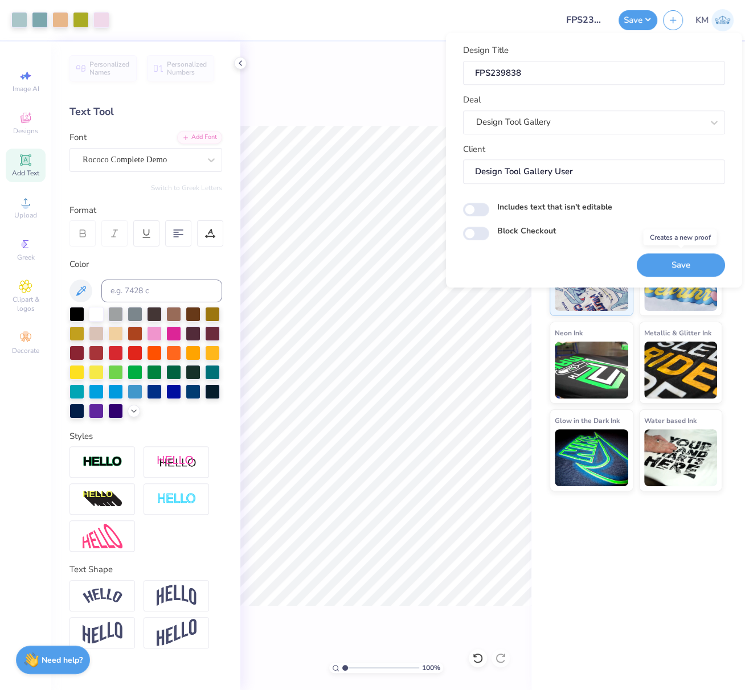
click at [705, 261] on button "Save" at bounding box center [680, 264] width 88 height 23
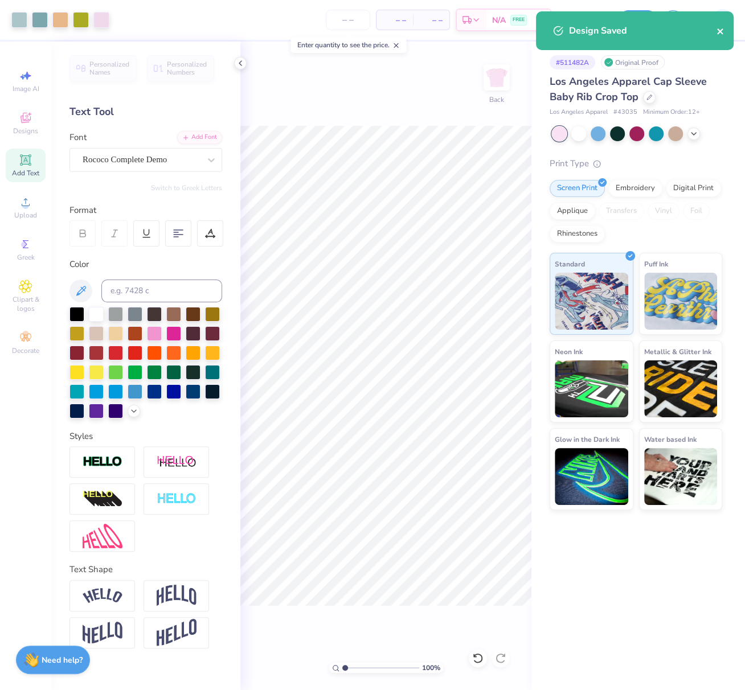
click at [717, 35] on icon "close" at bounding box center [720, 31] width 8 height 9
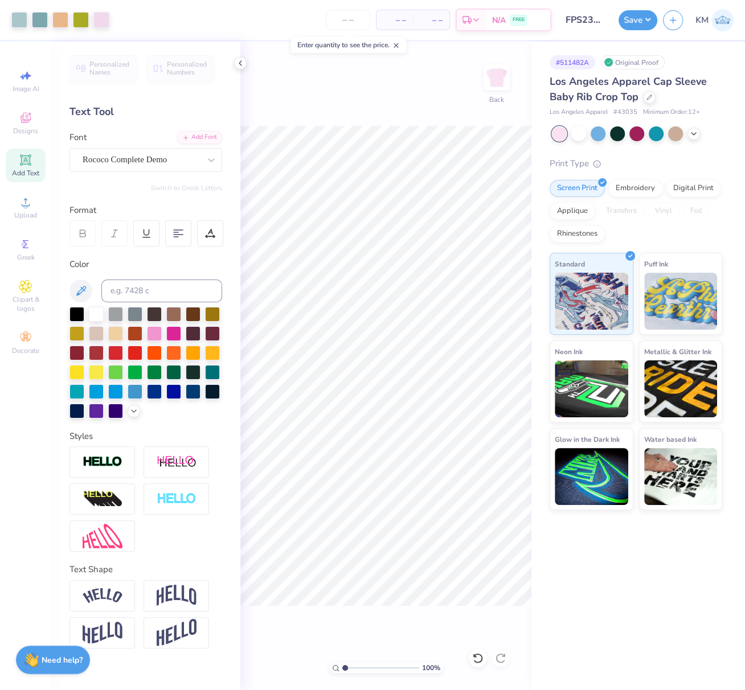
click at [647, 14] on div "Design Saved" at bounding box center [634, 11] width 202 height 5
click at [648, 17] on button "Save" at bounding box center [637, 19] width 39 height 20
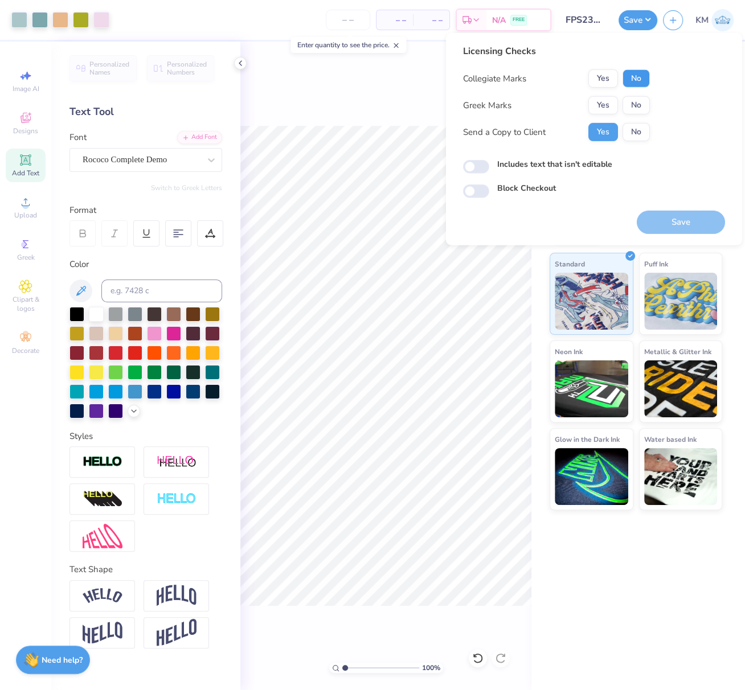
click at [644, 81] on button "No" at bounding box center [635, 78] width 27 height 18
click at [606, 100] on button "Yes" at bounding box center [603, 105] width 30 height 18
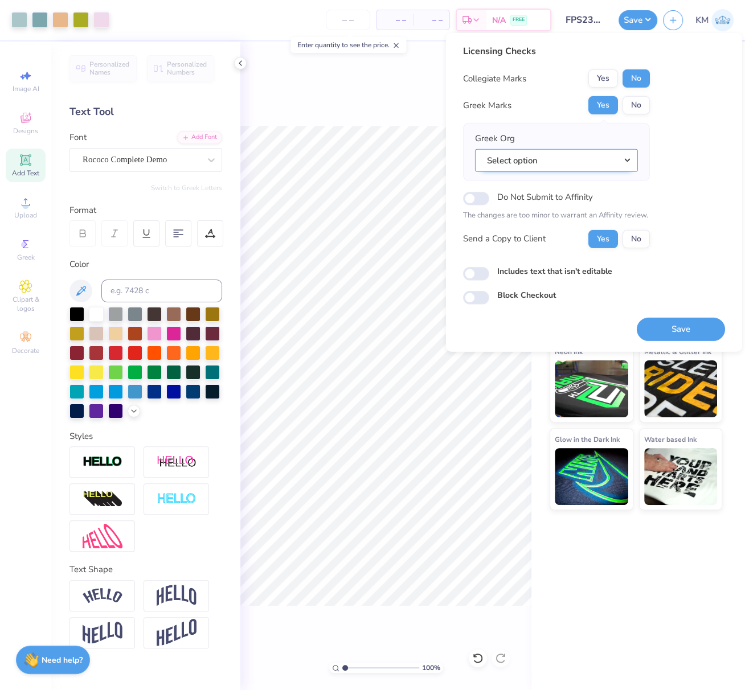
click at [628, 162] on button "Select option" at bounding box center [556, 160] width 163 height 23
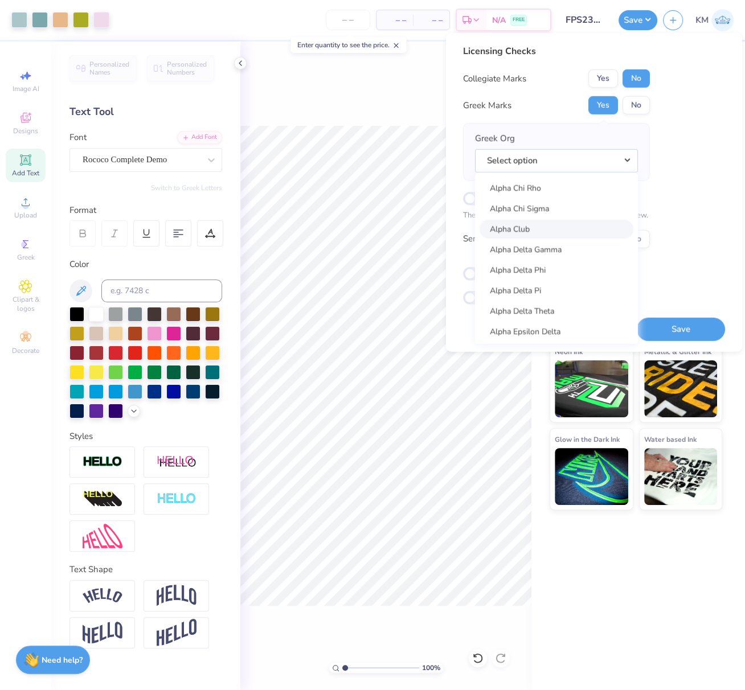
scroll to position [200, 0]
click at [540, 274] on link "Alpha Delta Pi" at bounding box center [556, 273] width 154 height 19
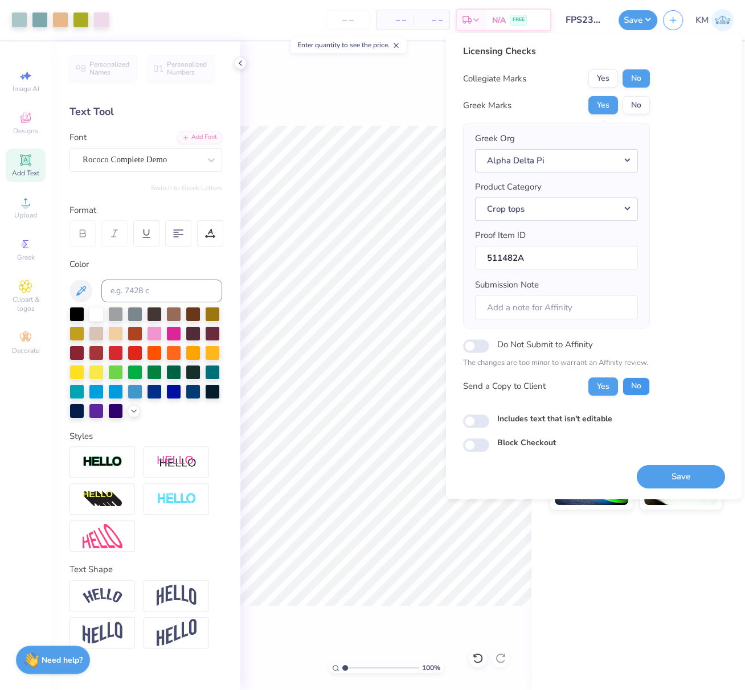
click at [640, 383] on button "No" at bounding box center [635, 386] width 27 height 18
click at [605, 305] on input "Submission Note" at bounding box center [556, 307] width 163 height 24
type input "PR/General Merch for ETA chapter"
click at [675, 474] on button "Save" at bounding box center [680, 476] width 88 height 23
